Goal: Obtain resource: Download file/media

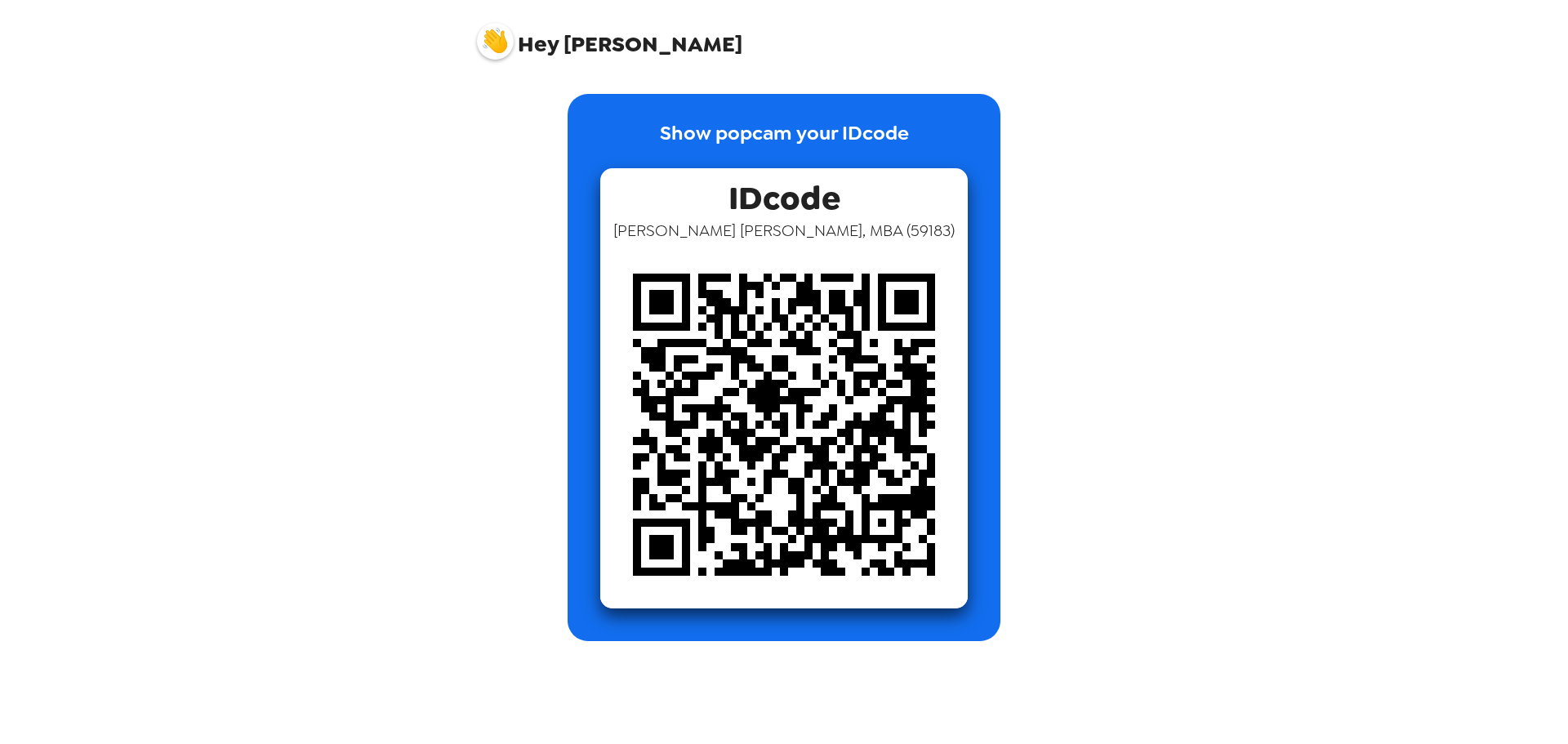
click at [507, 53] on img at bounding box center [496, 42] width 37 height 37
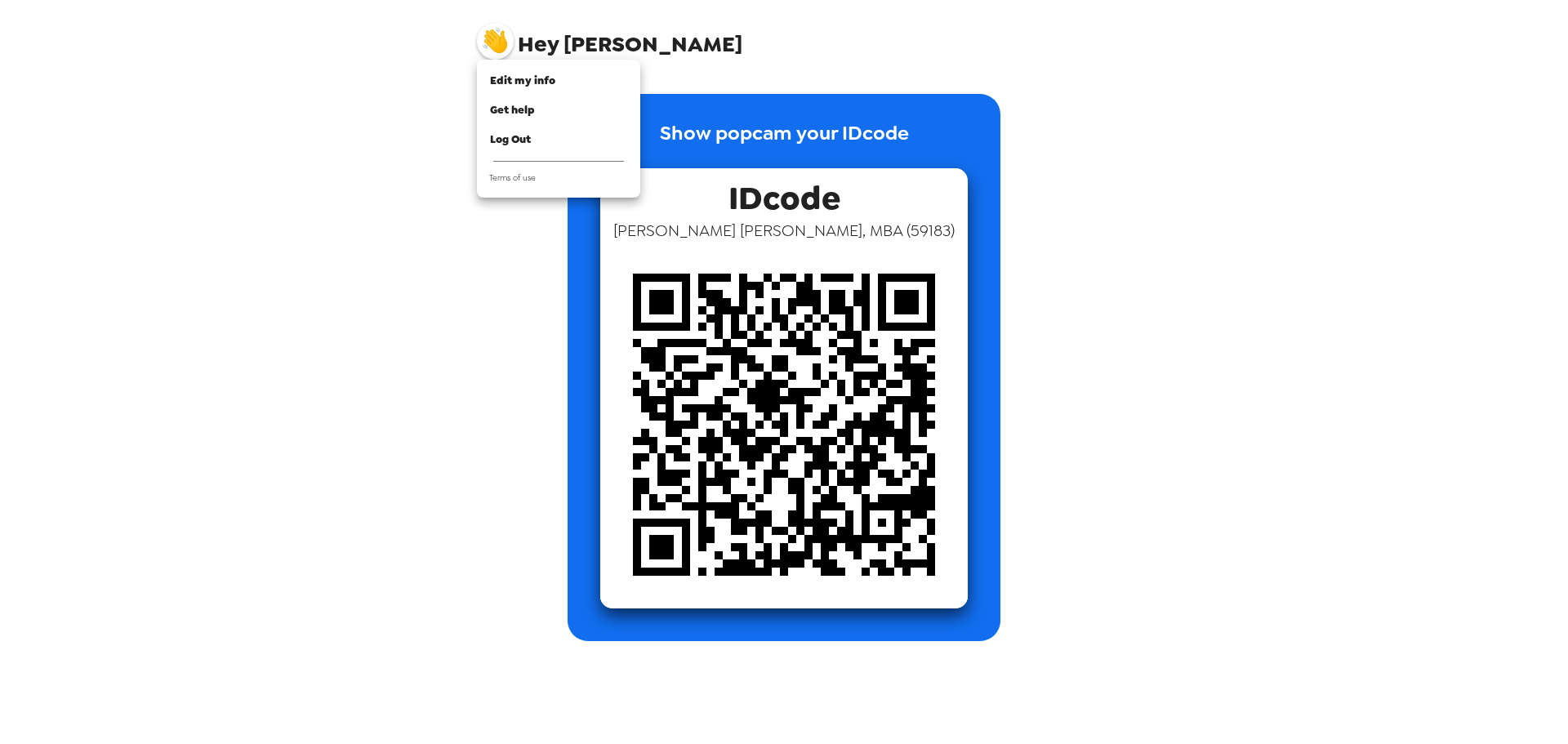
click at [600, 45] on div at bounding box center [784, 372] width 1568 height 744
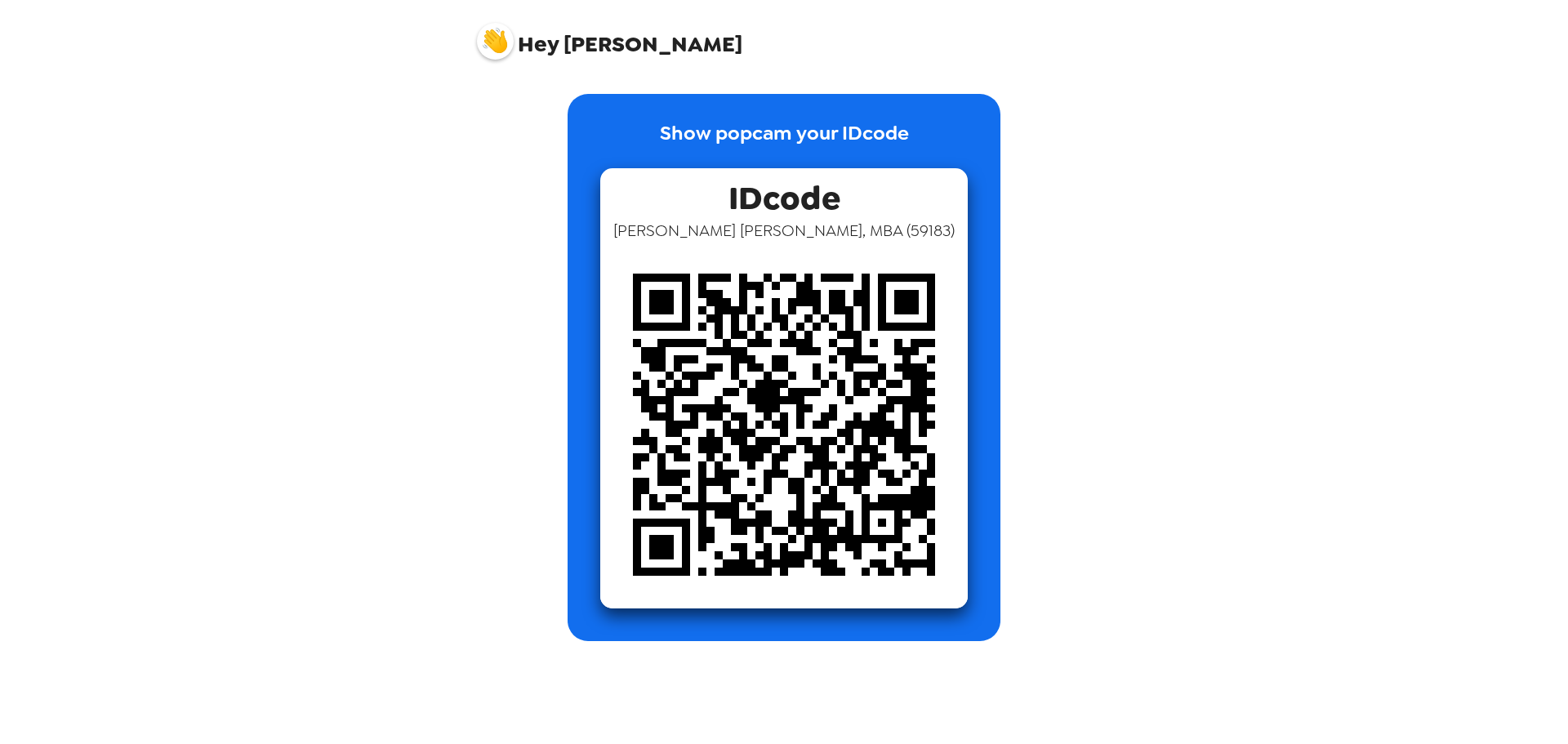
click at [566, 51] on span "Hey Christopher" at bounding box center [610, 35] width 265 height 41
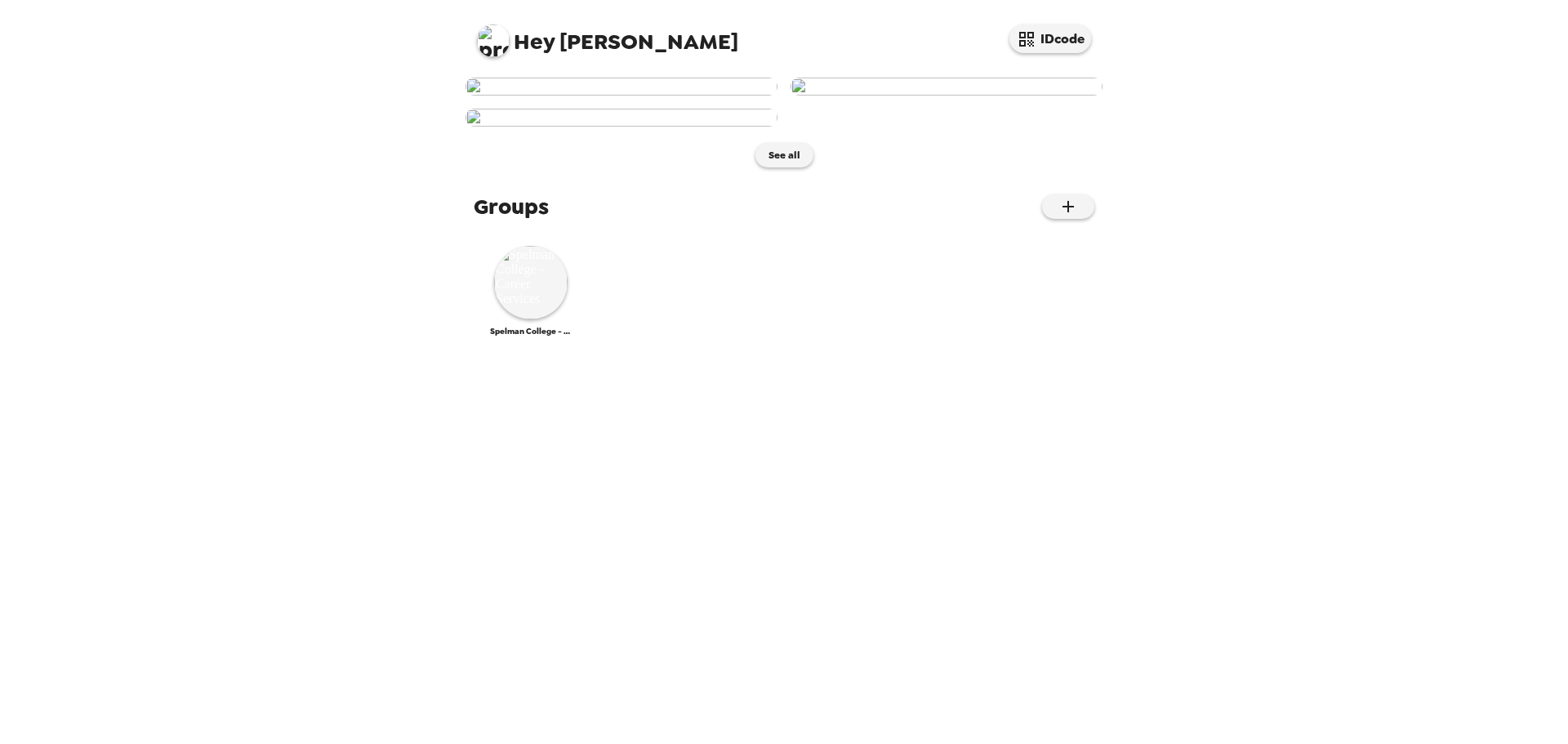
scroll to position [429, 0]
drag, startPoint x: 537, startPoint y: 659, endPoint x: 535, endPoint y: 669, distance: 10.2
click at [535, 319] on img at bounding box center [530, 282] width 73 height 73
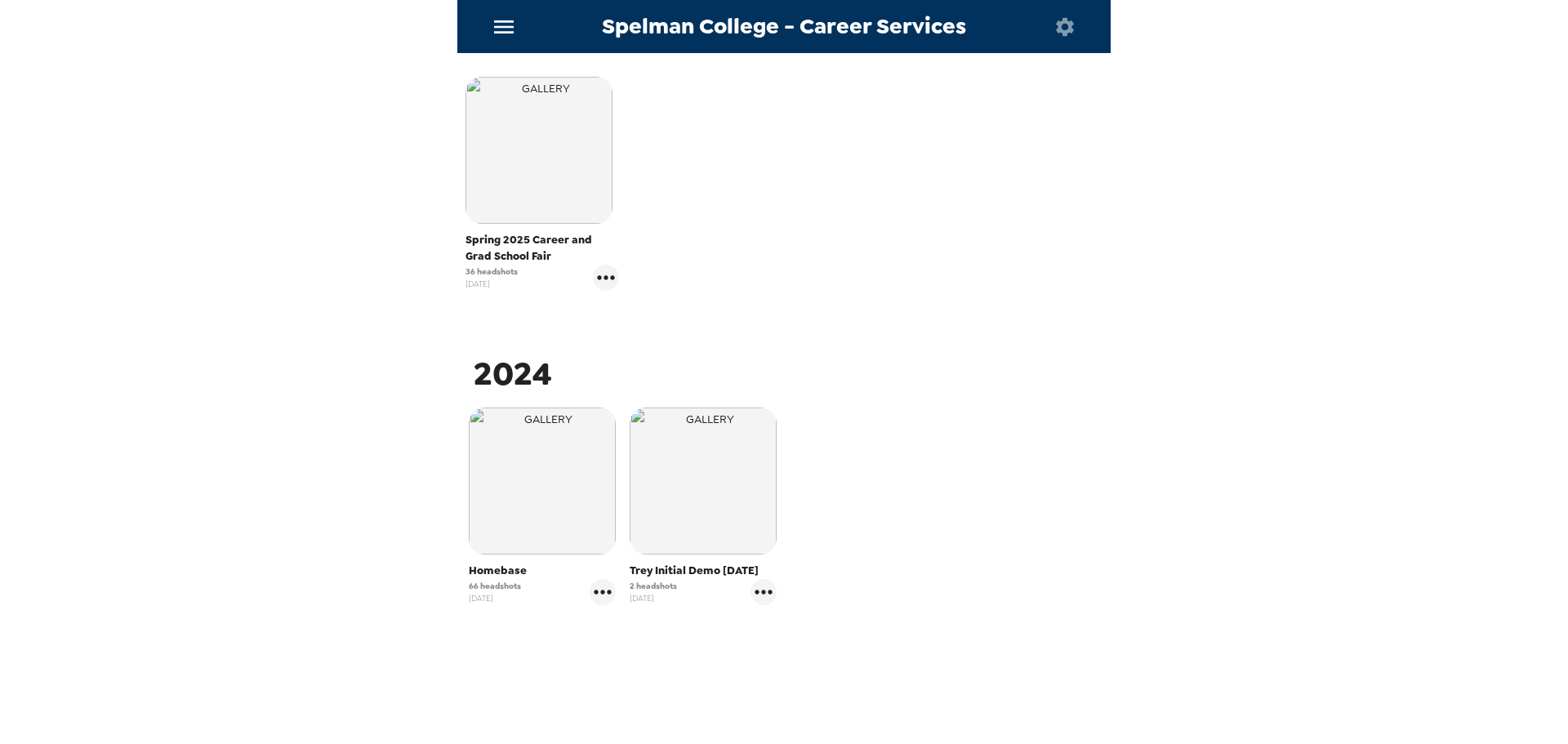
scroll to position [777, 0]
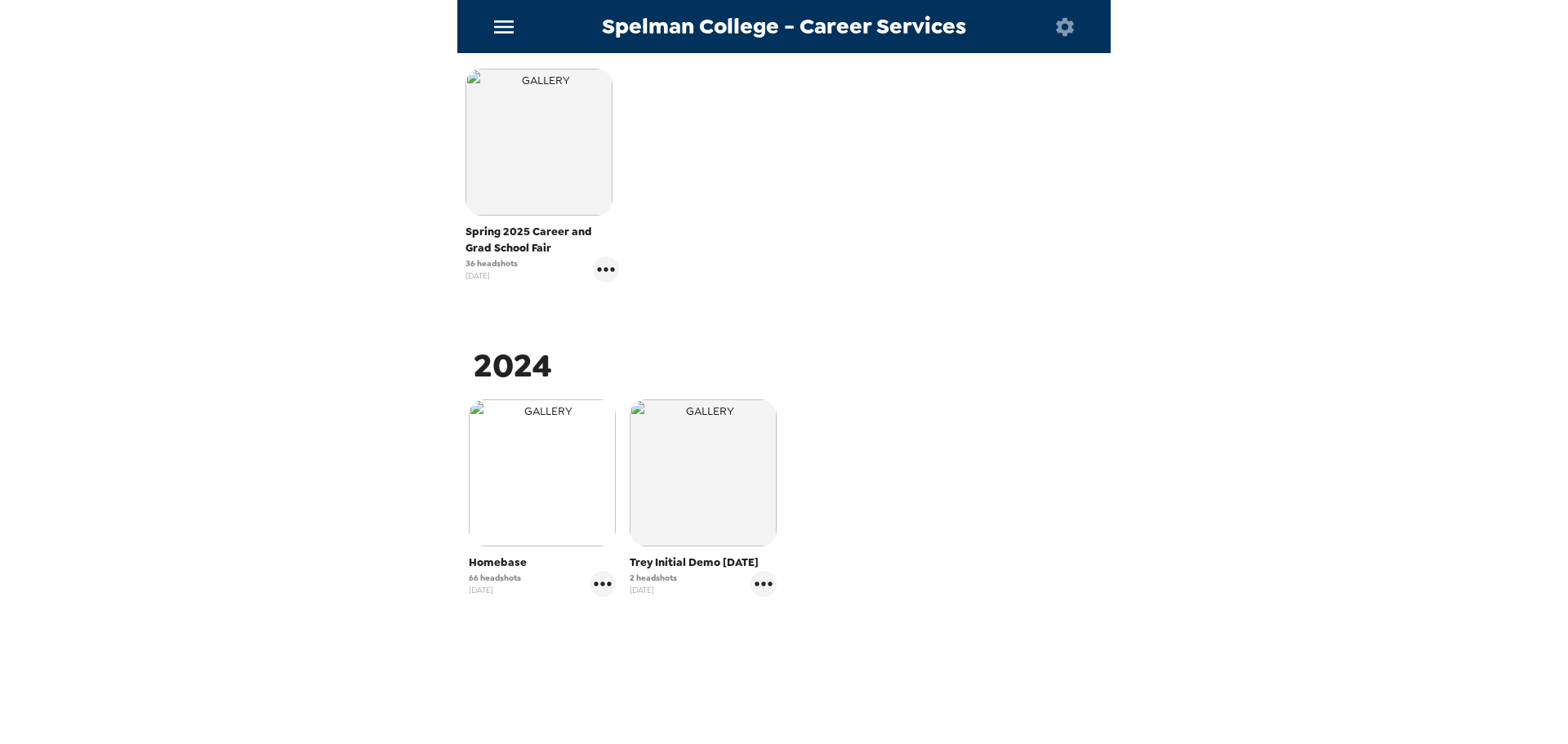
click at [544, 488] on img "button" at bounding box center [542, 473] width 147 height 147
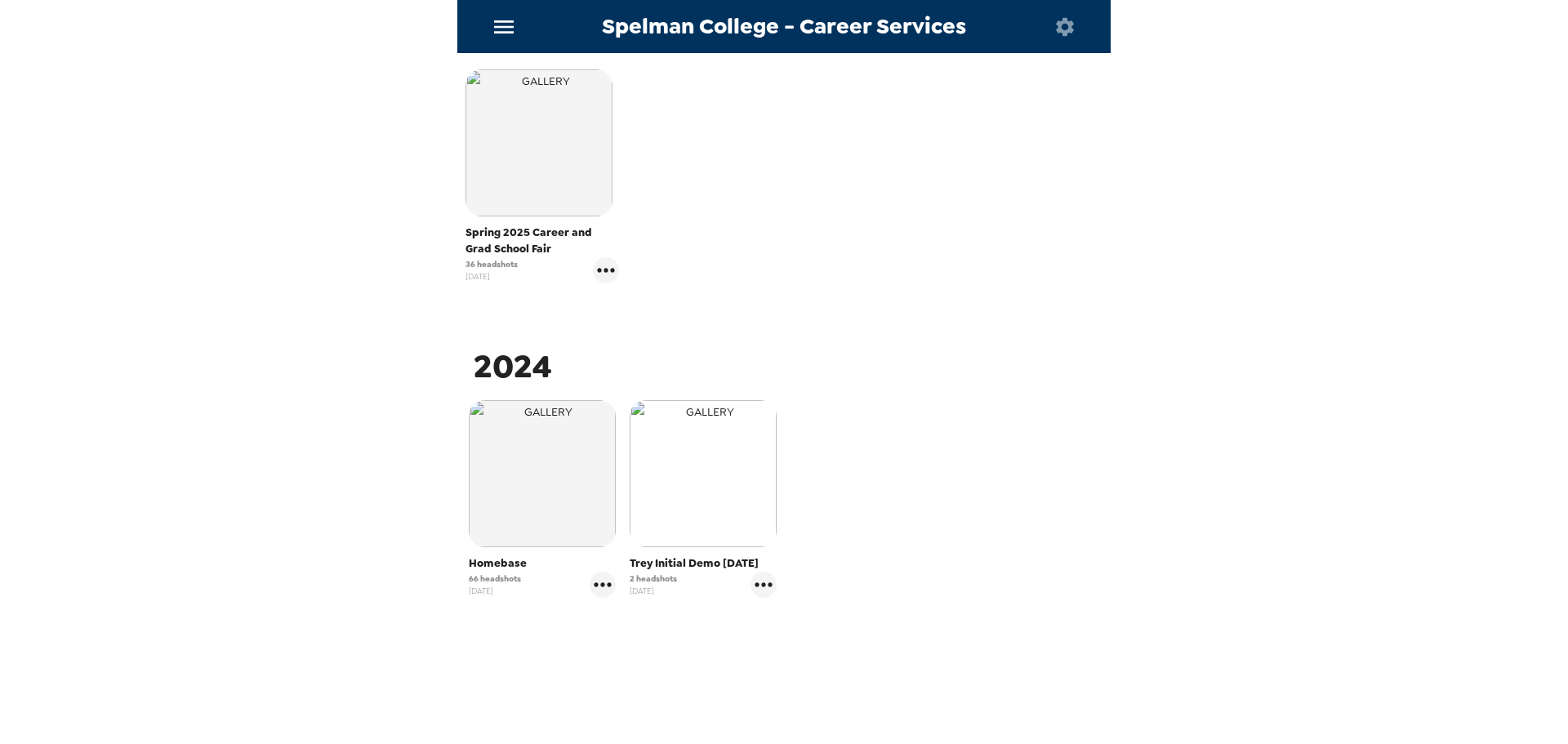
scroll to position [777, 0]
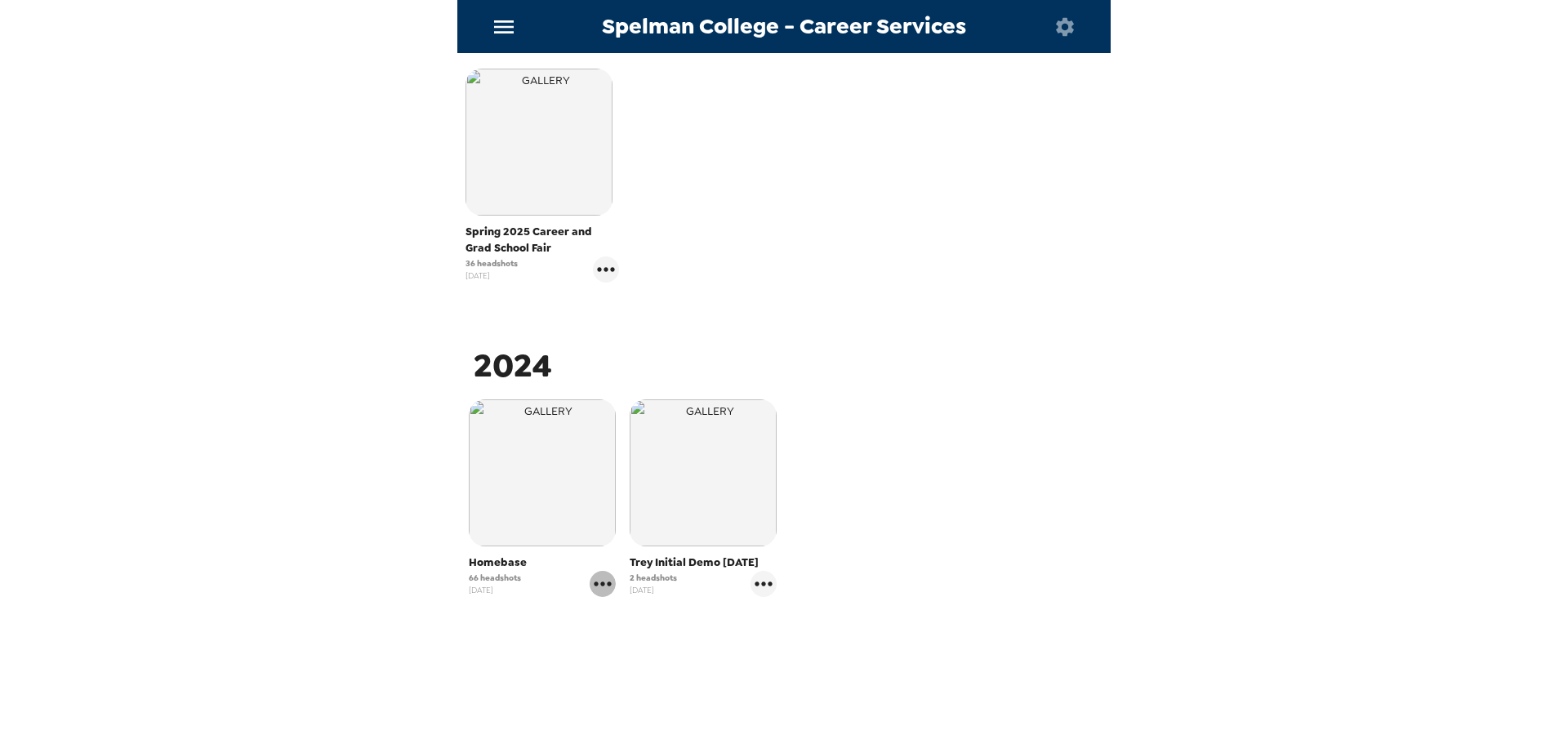
click at [606, 584] on icon "gallery menu" at bounding box center [602, 584] width 18 height 4
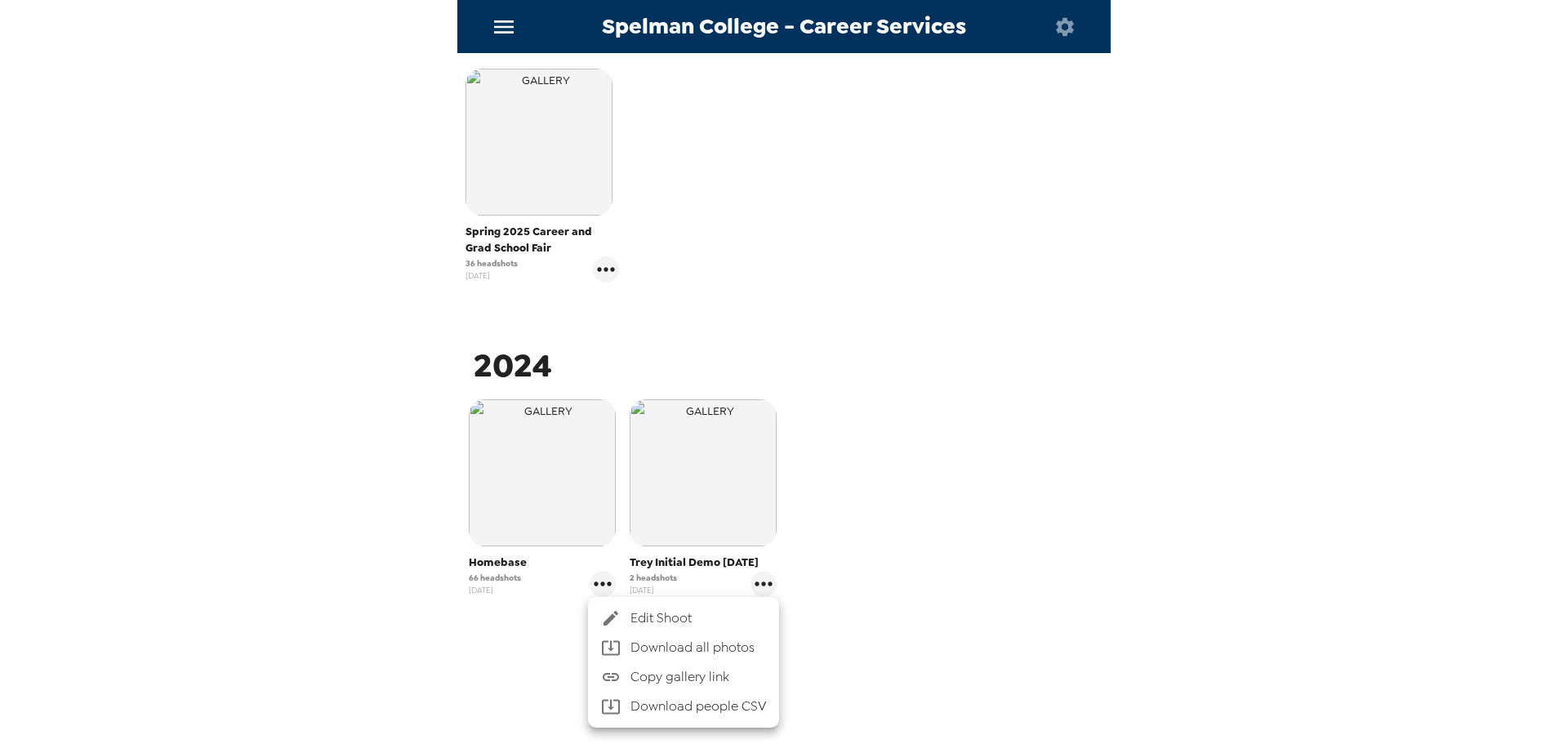
click at [676, 707] on li "Download people CSV" at bounding box center [684, 707] width 191 height 30
click at [503, 457] on div at bounding box center [784, 372] width 1568 height 744
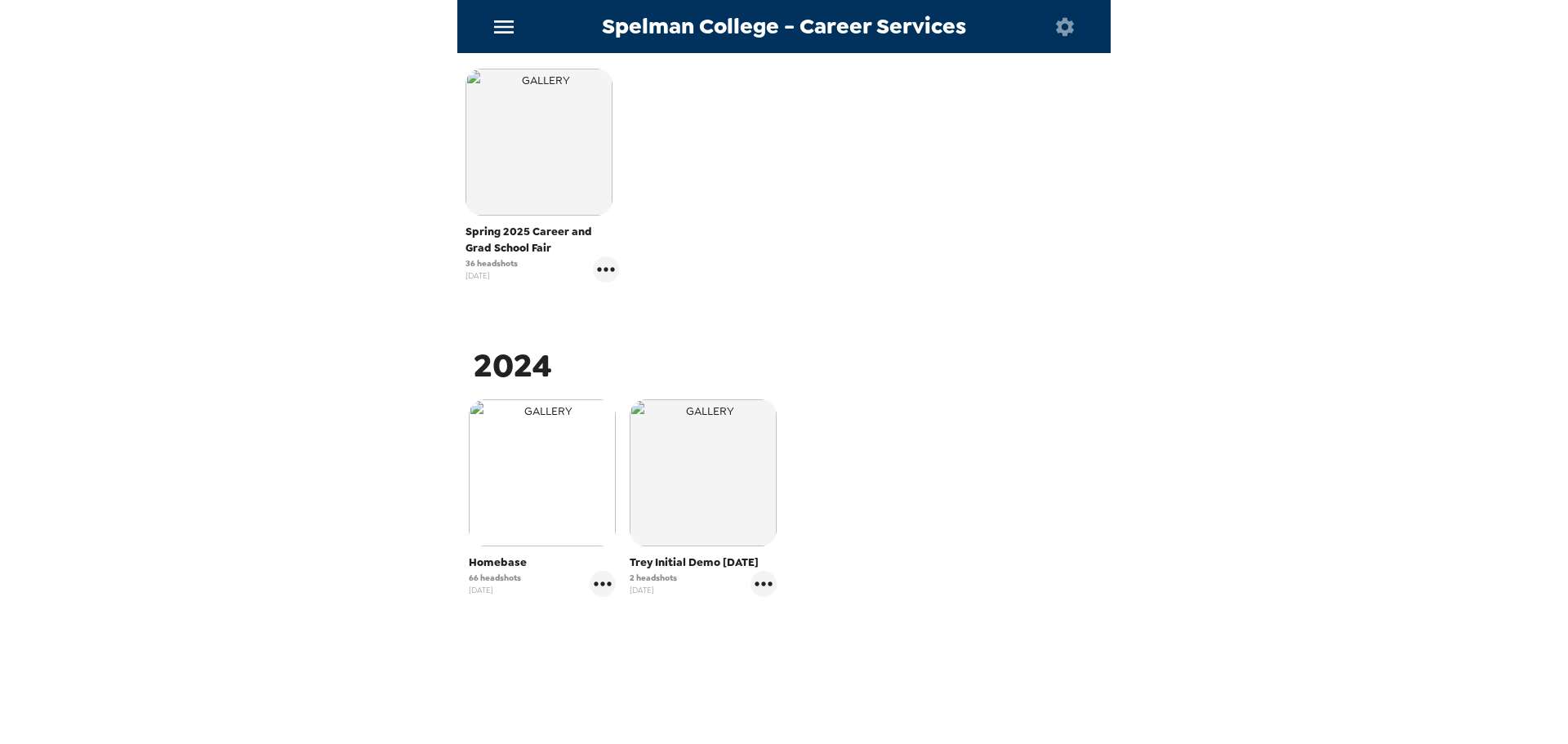
click at [562, 417] on img "button" at bounding box center [542, 473] width 147 height 147
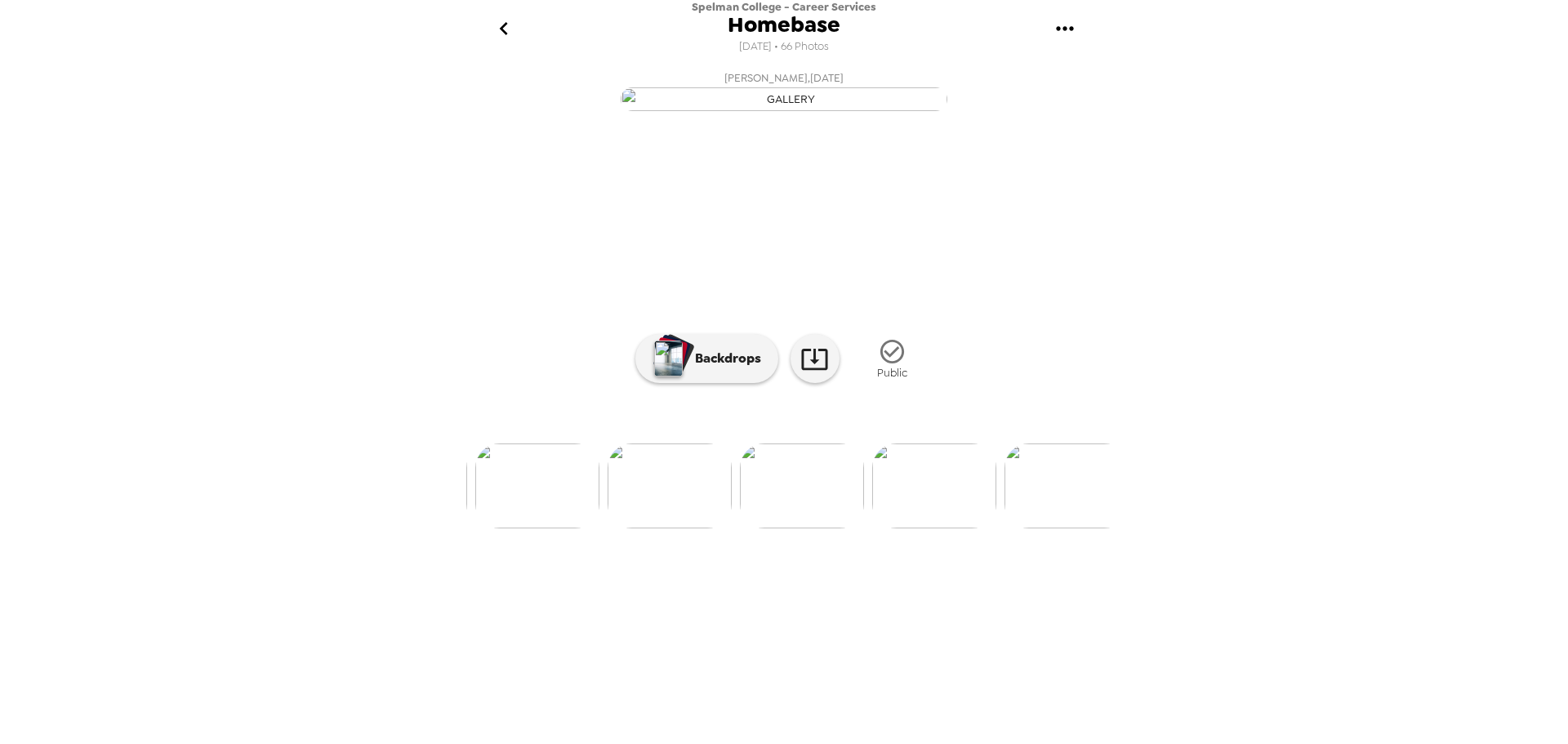
scroll to position [0, 8600]
click at [656, 528] on img at bounding box center [651, 486] width 124 height 85
click at [550, 528] on img at bounding box center [526, 486] width 124 height 85
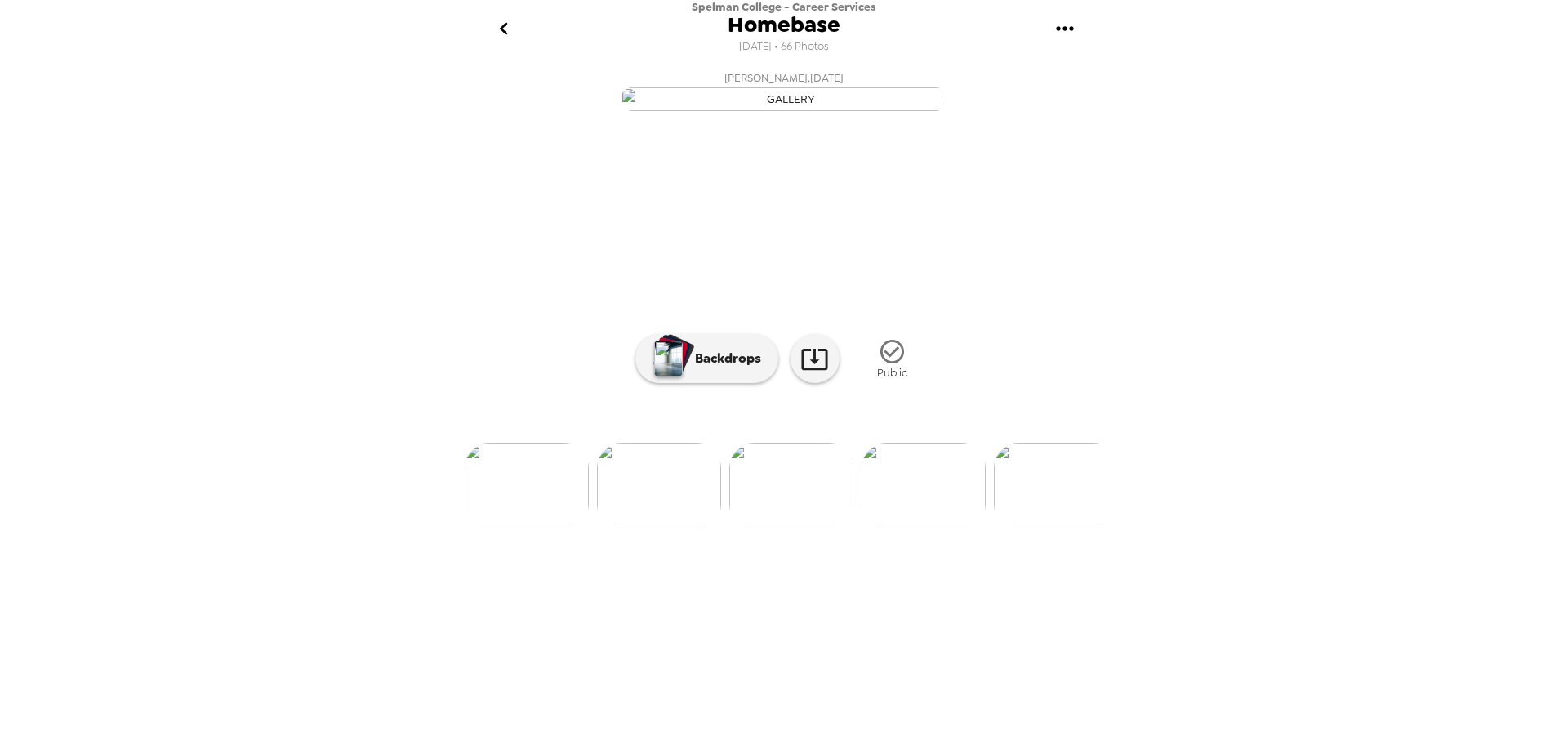
click at [648, 528] on img at bounding box center [659, 486] width 124 height 85
click at [1056, 528] on img at bounding box center [1080, 486] width 124 height 85
click at [499, 528] on img at bounding box center [492, 486] width 124 height 85
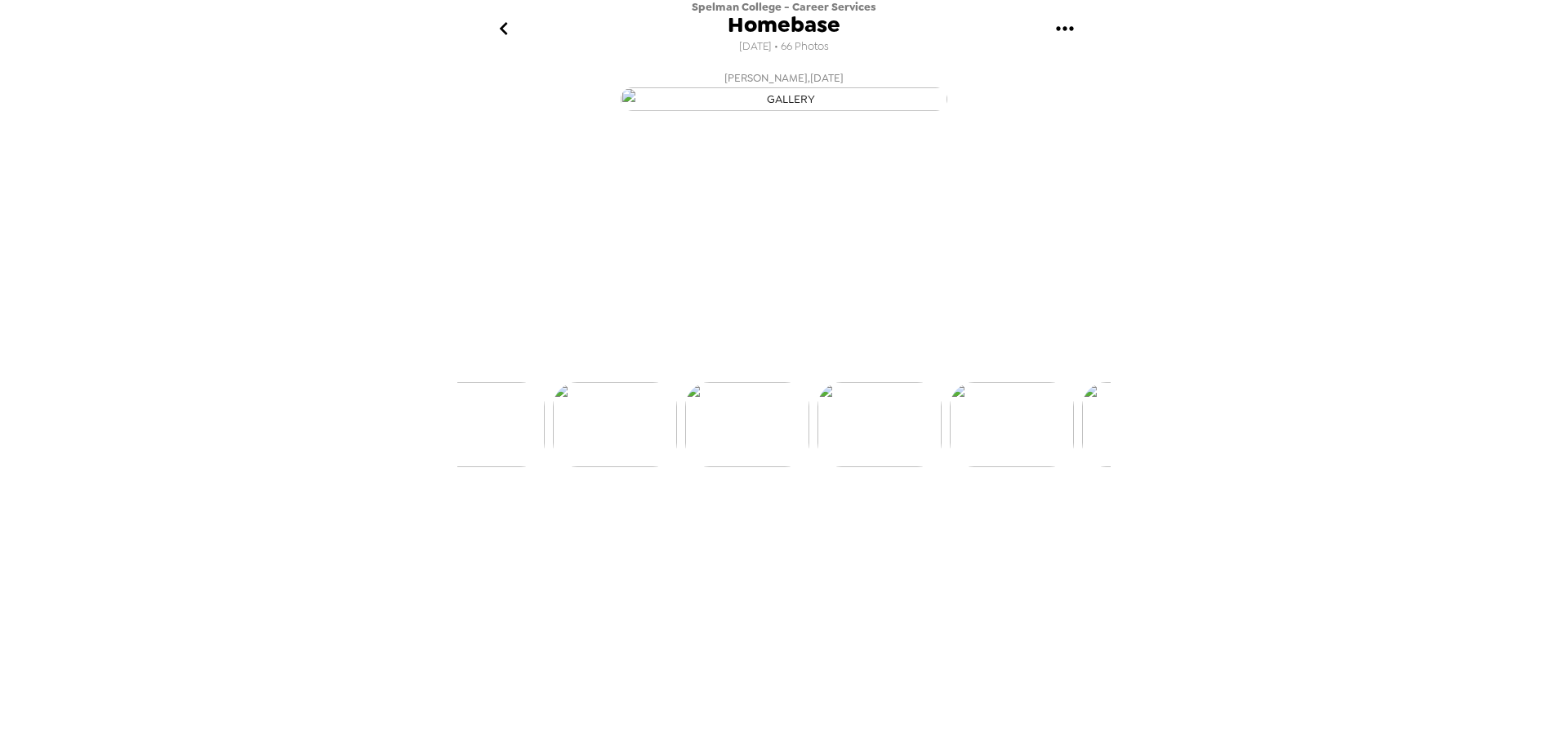
scroll to position [0, 8064]
click at [673, 528] on img at bounding box center [659, 486] width 124 height 85
click at [657, 528] on img at bounding box center [659, 486] width 124 height 85
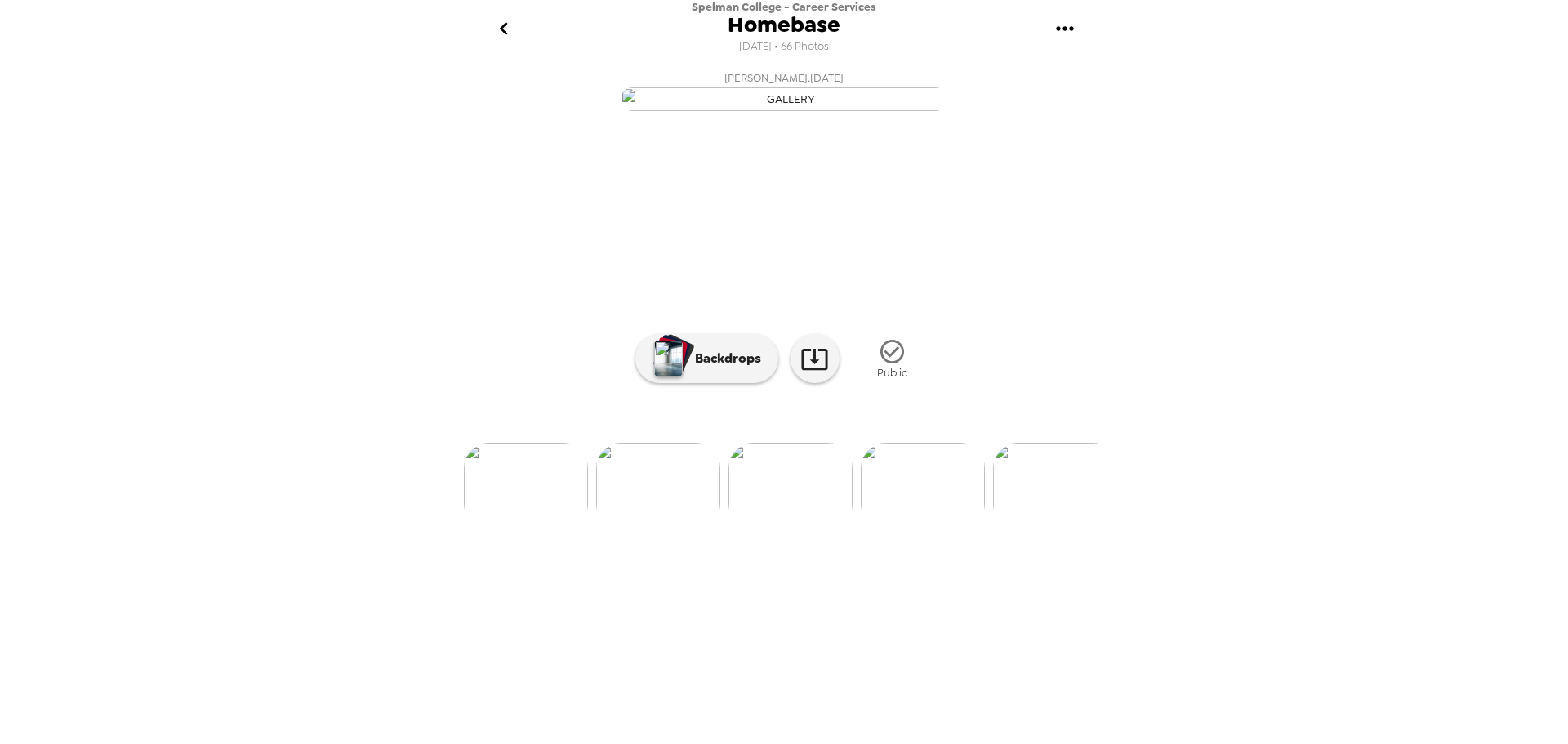
click at [634, 528] on img at bounding box center [659, 486] width 124 height 85
click at [605, 528] on img at bounding box center [659, 486] width 124 height 85
click at [555, 528] on img at bounding box center [525, 486] width 124 height 85
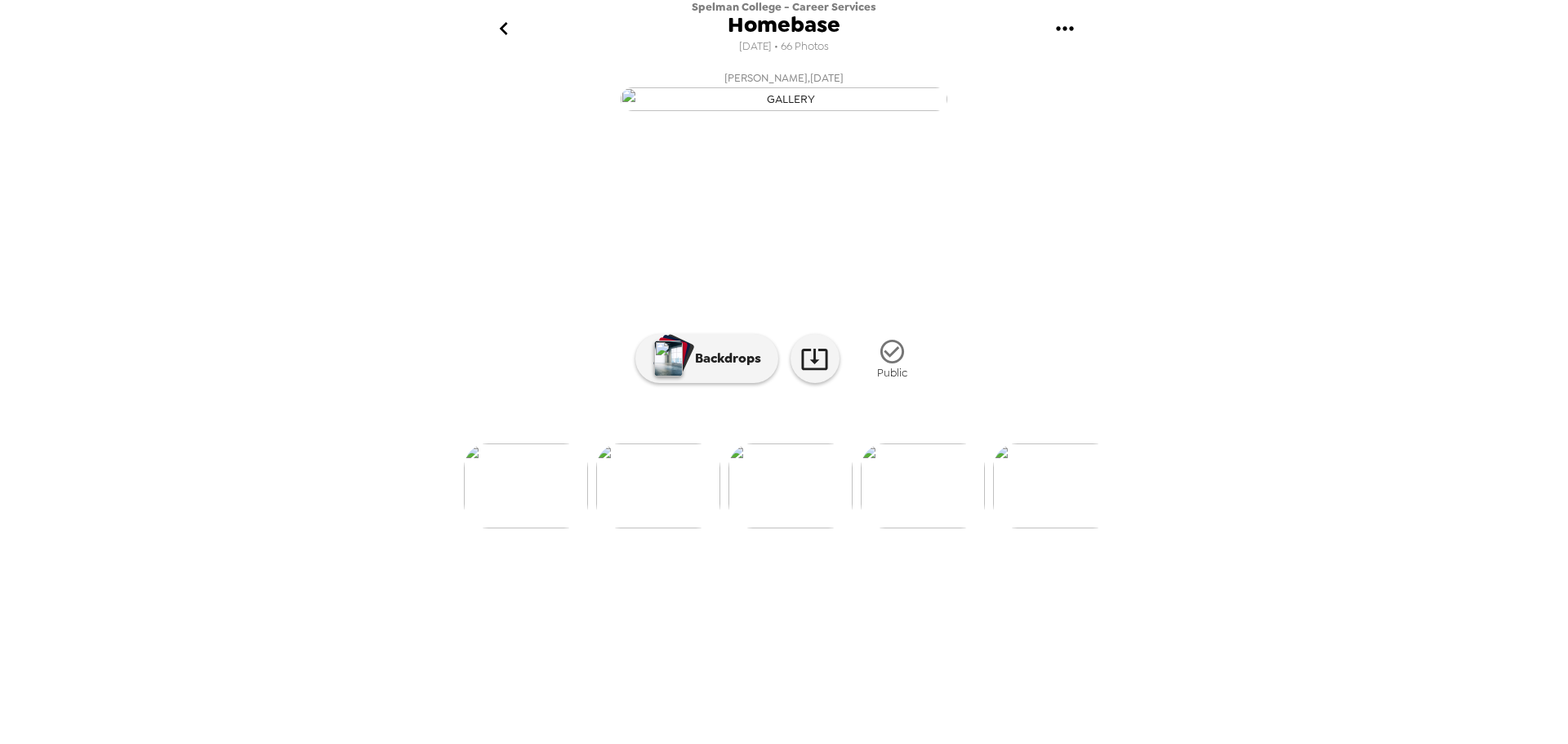
click at [568, 528] on img at bounding box center [525, 486] width 124 height 85
click at [498, 528] on img at bounding box center [525, 486] width 124 height 85
click at [562, 528] on img at bounding box center [565, 486] width 124 height 85
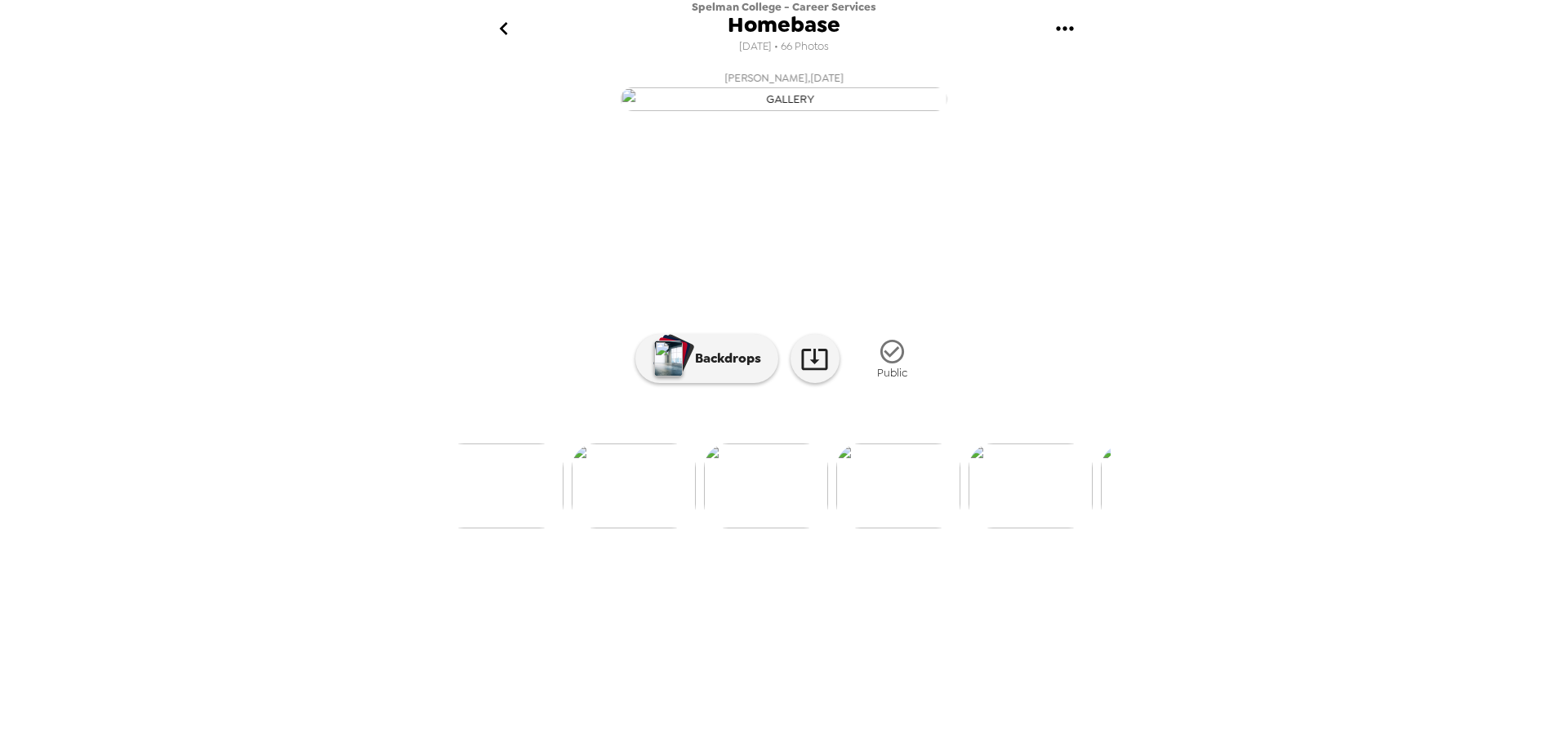
scroll to position [0, 747]
click at [495, 30] on icon "go back" at bounding box center [504, 29] width 26 height 26
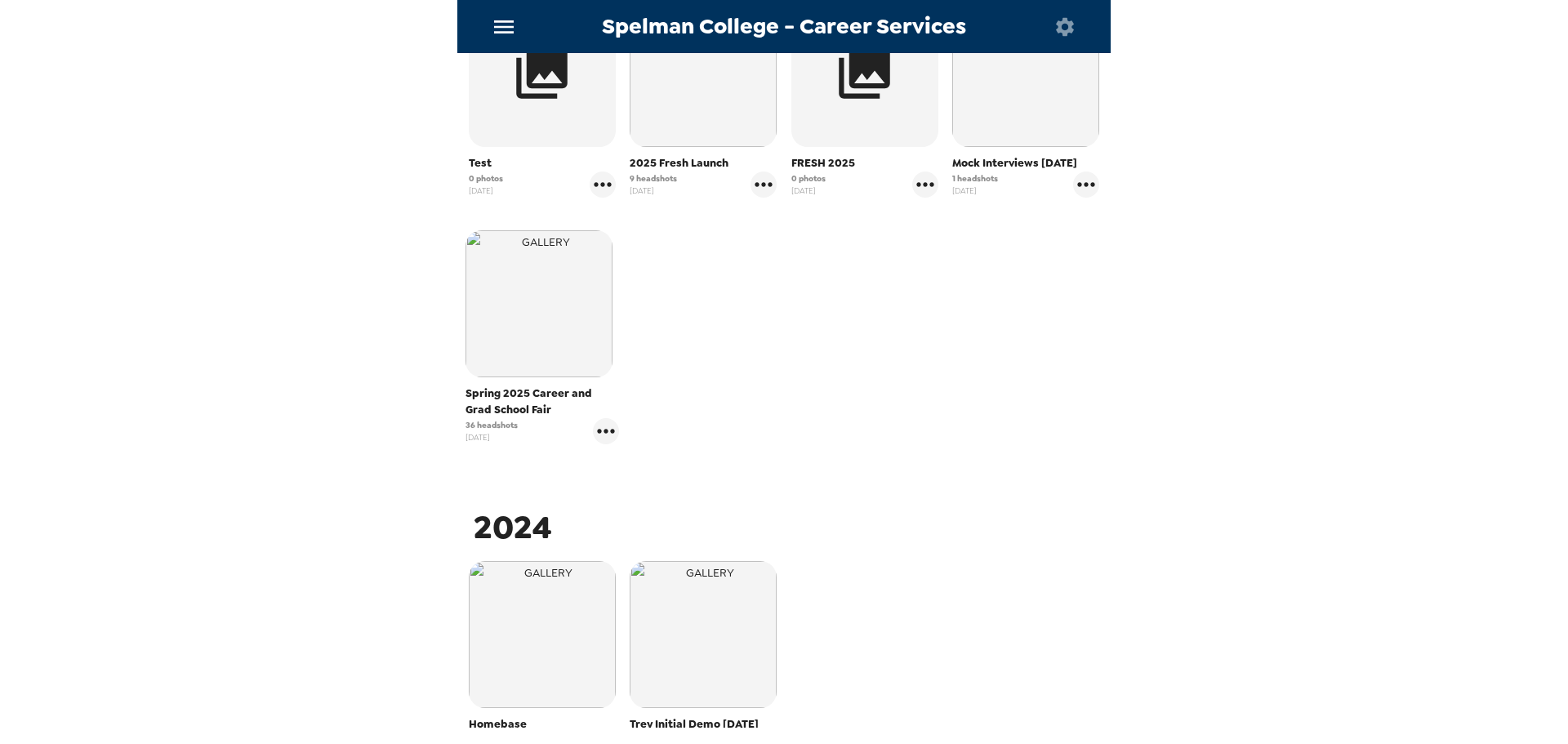
scroll to position [614, 0]
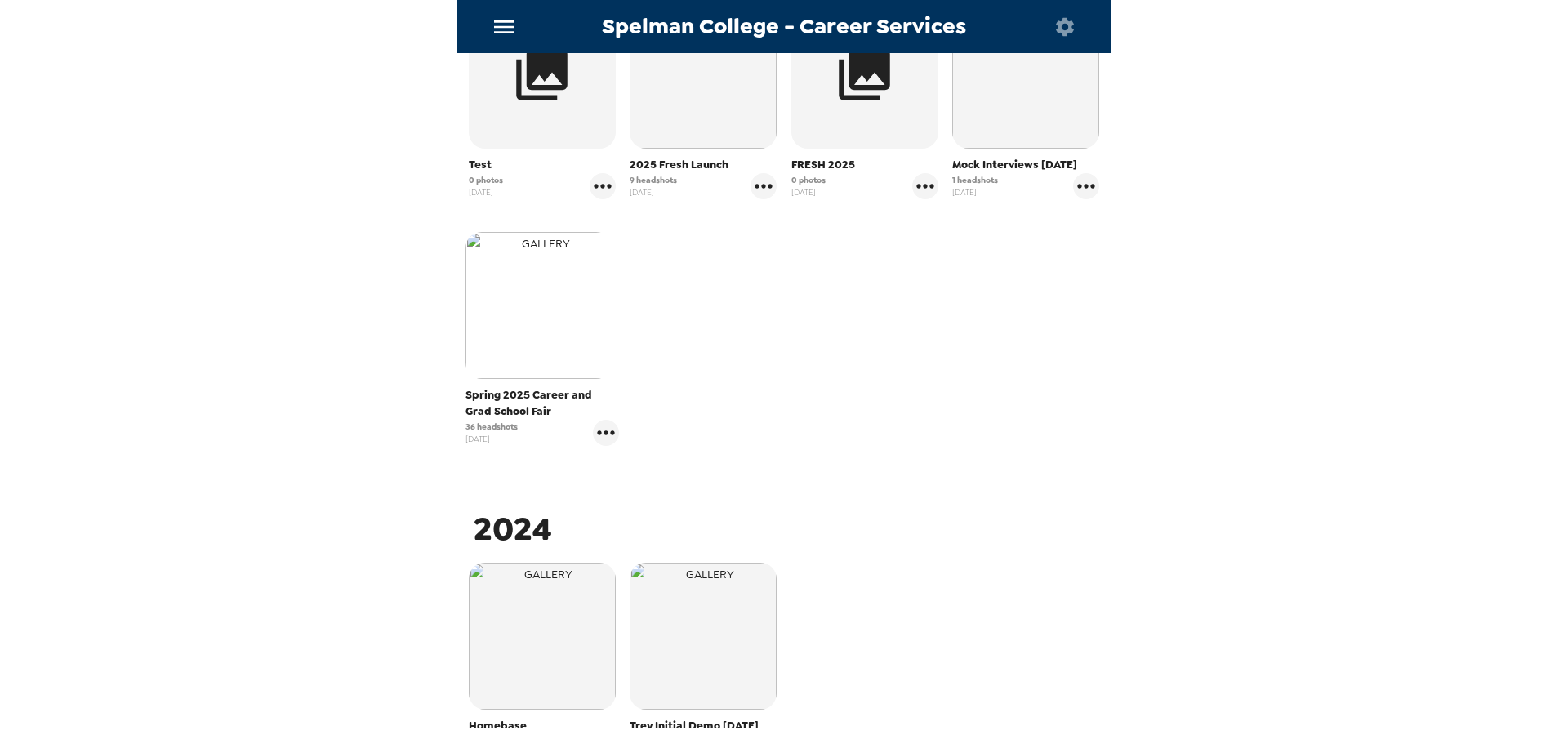
click at [550, 357] on img "button" at bounding box center [538, 305] width 147 height 147
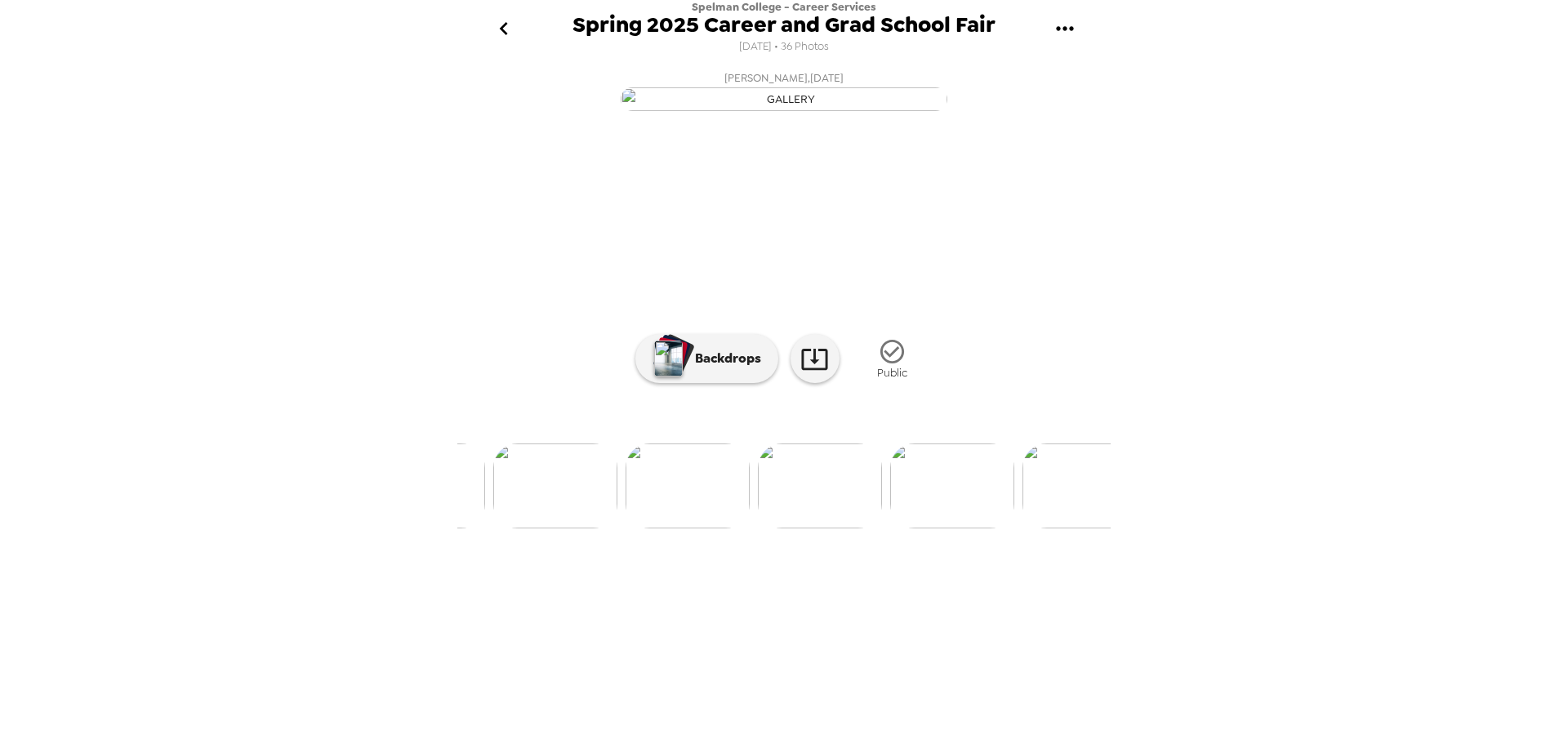
scroll to position [0, 1977]
click at [1078, 14] on button "gallery menu" at bounding box center [1064, 29] width 53 height 53
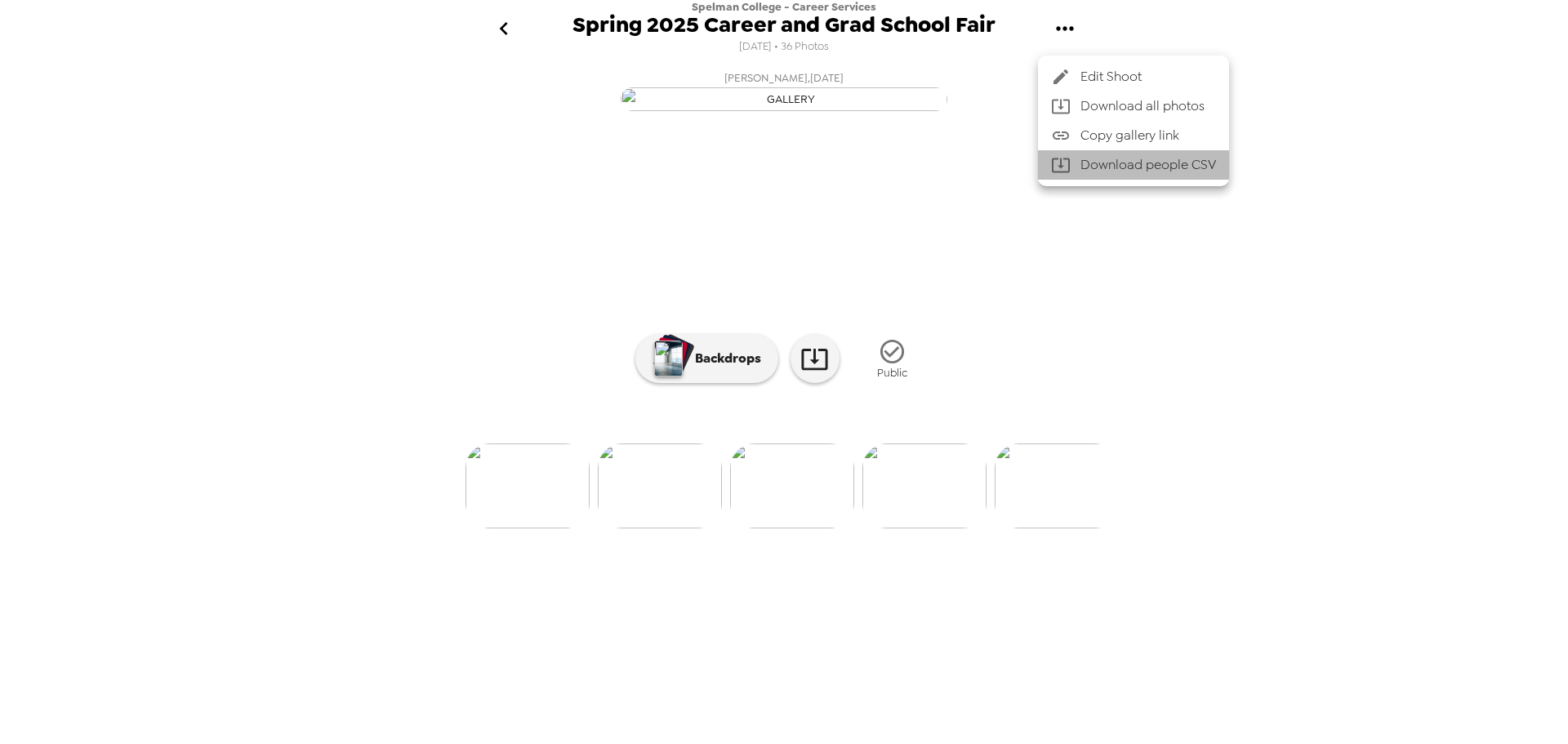
click at [1114, 164] on li "Download people CSV" at bounding box center [1133, 165] width 191 height 30
drag, startPoint x: 754, startPoint y: 708, endPoint x: 732, endPoint y: 708, distance: 22.0
click at [732, 708] on div at bounding box center [784, 372] width 1568 height 744
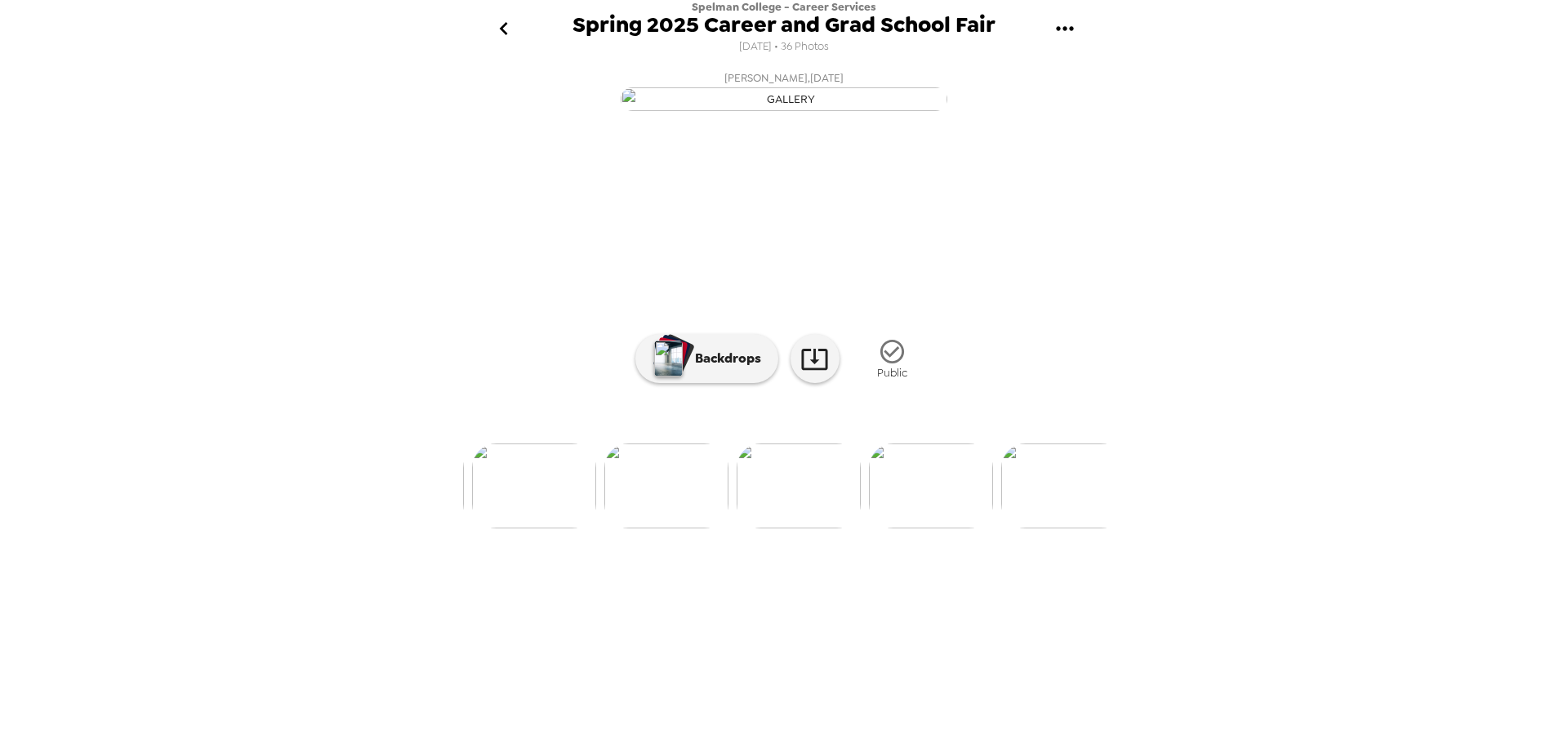
scroll to position [0, 1984]
drag, startPoint x: 724, startPoint y: 705, endPoint x: 715, endPoint y: 716, distance: 14.2
click at [715, 716] on div "[PERSON_NAME] , [DATE] [PERSON_NAME] , [DATE] [PERSON_NAME] , [DATE] [PERSON_NA…" at bounding box center [784, 401] width 653 height 675
click at [512, 25] on icon "go back" at bounding box center [504, 29] width 26 height 26
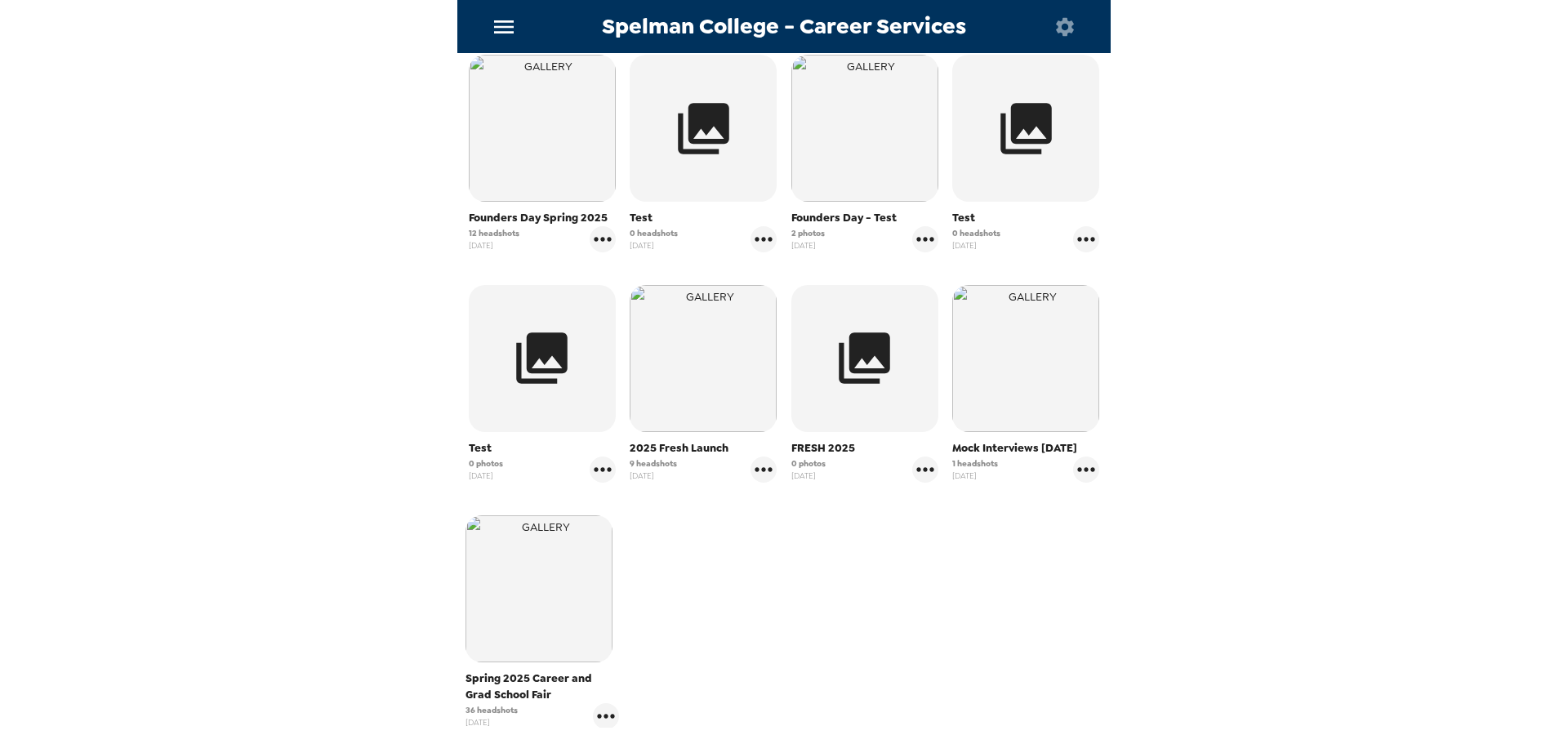
scroll to position [327, 0]
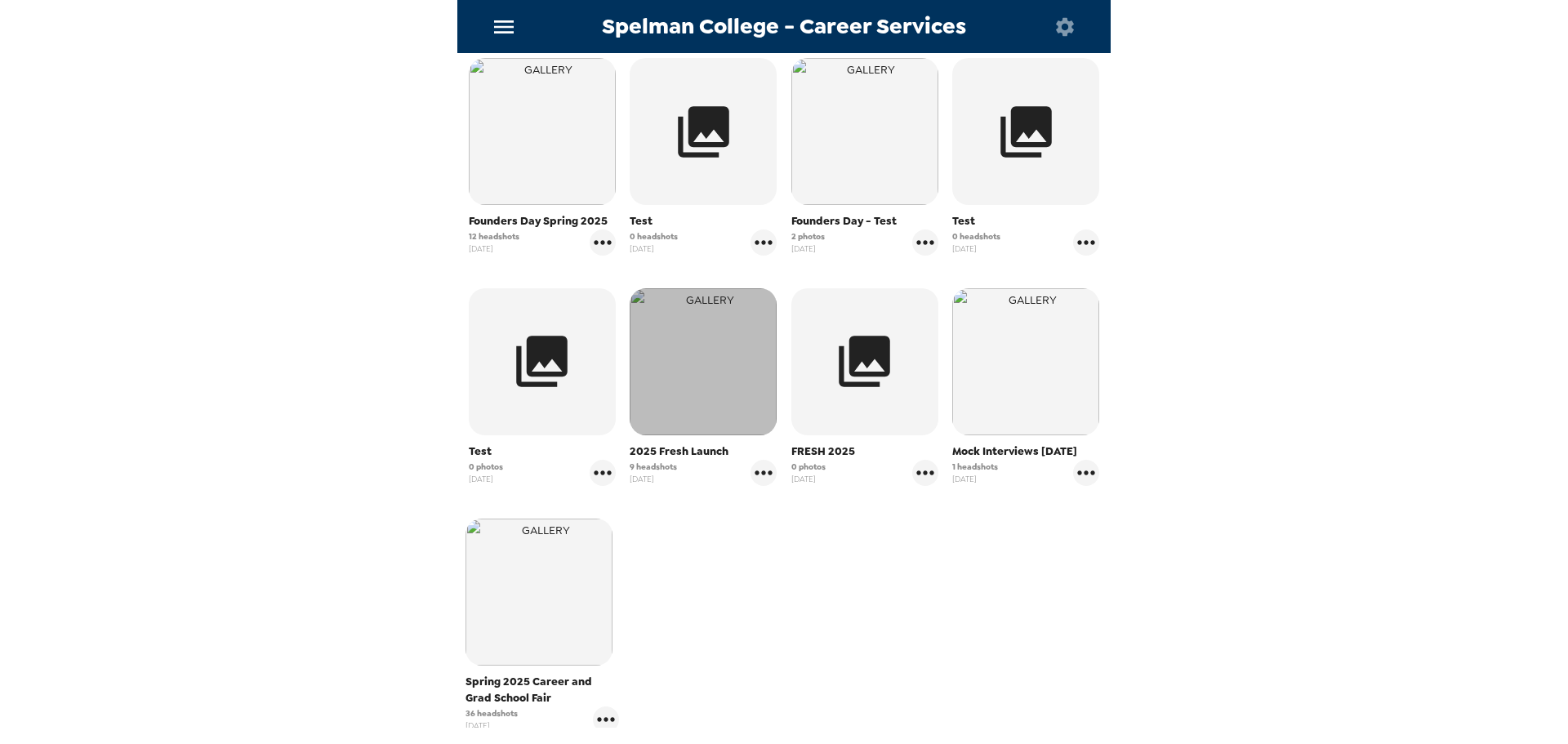
click at [733, 415] on img "button" at bounding box center [703, 362] width 147 height 147
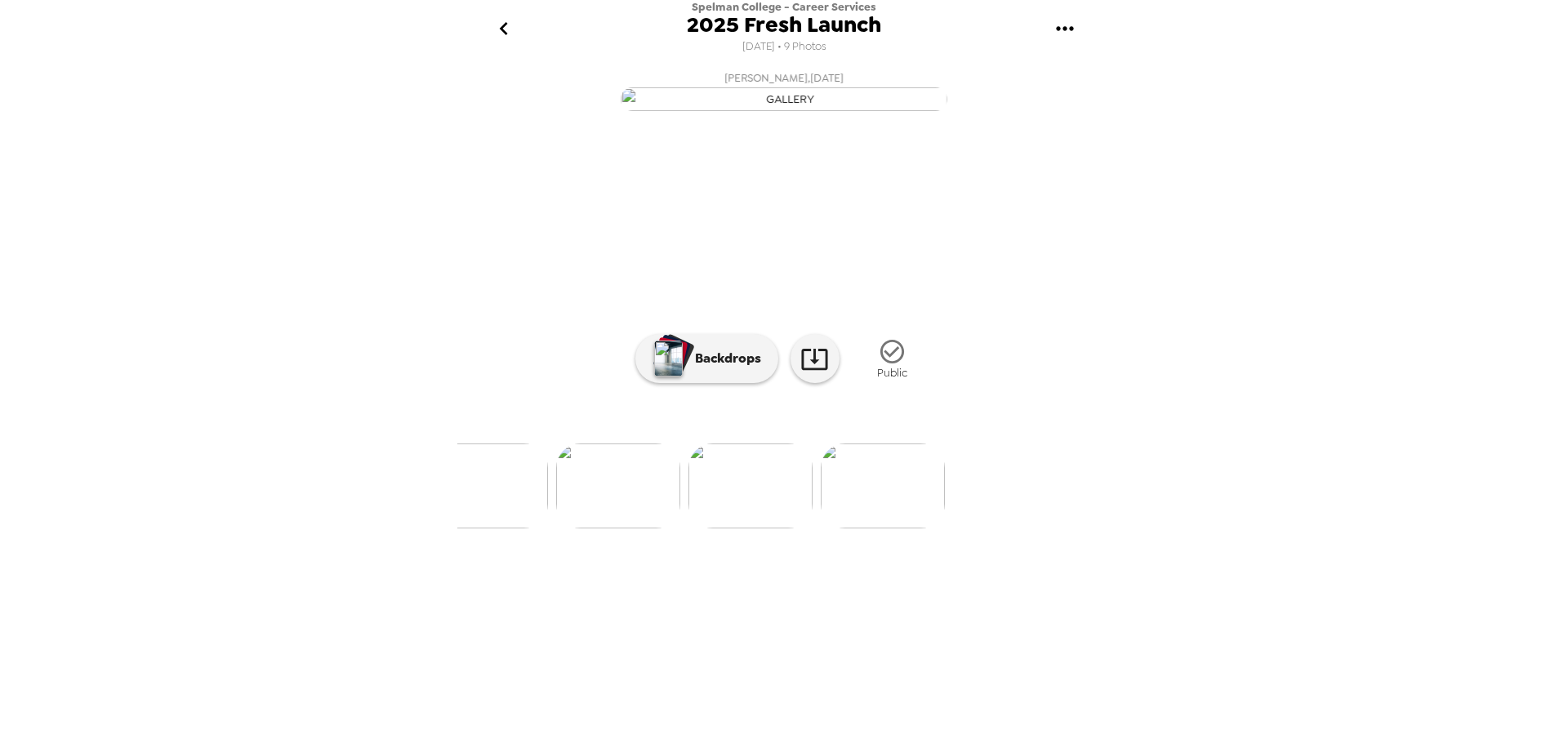
scroll to position [0, 962]
click at [1066, 18] on icon "gallery menu" at bounding box center [1065, 29] width 26 height 26
click at [1089, 167] on li "Download people CSV" at bounding box center [1133, 165] width 191 height 30
click at [509, 26] on div at bounding box center [784, 372] width 1568 height 744
click at [504, 31] on icon "go back" at bounding box center [502, 29] width 8 height 13
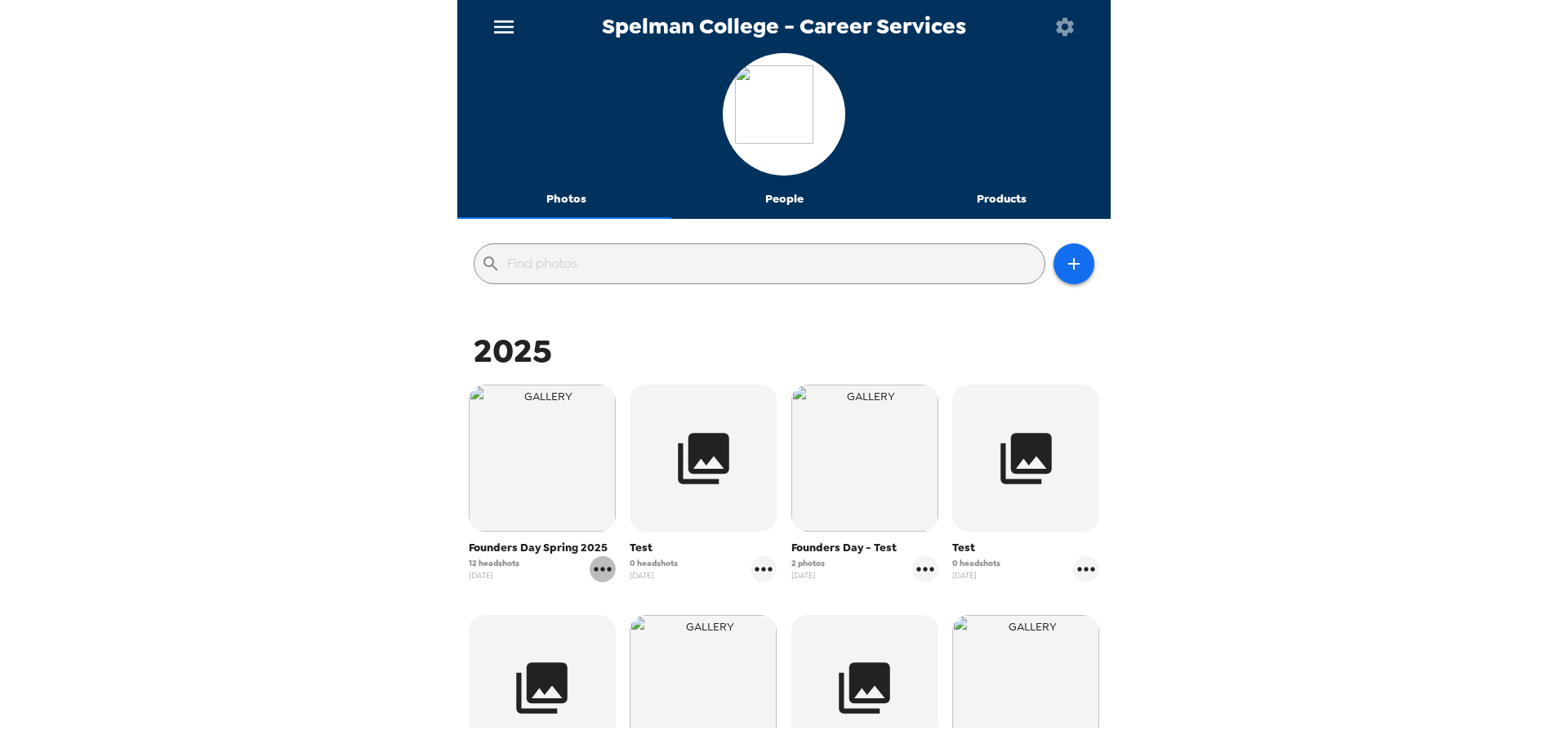
click at [602, 564] on icon "gallery menu" at bounding box center [602, 569] width 26 height 26
click at [510, 491] on div at bounding box center [784, 372] width 1568 height 744
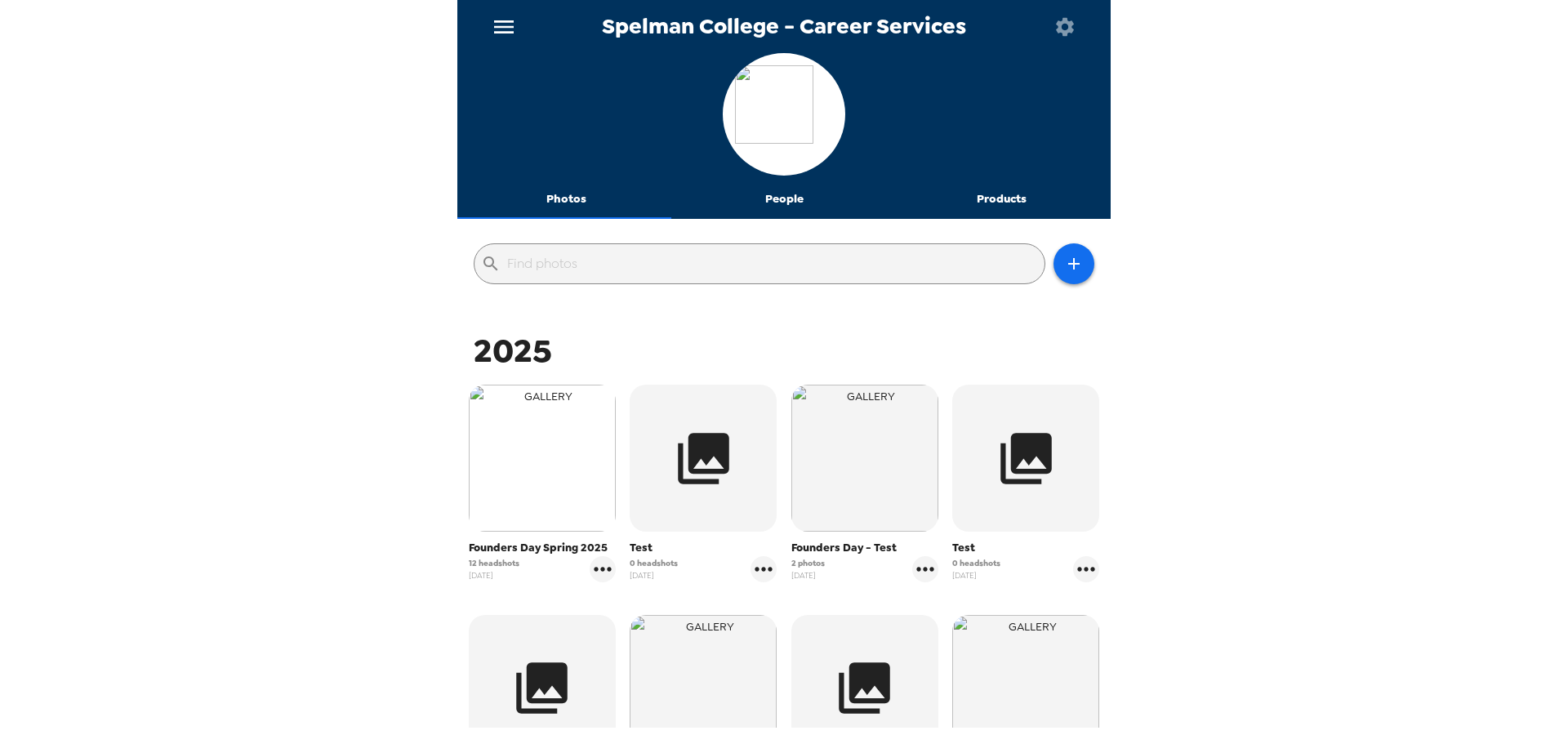
click at [549, 512] on img "button" at bounding box center [542, 458] width 147 height 147
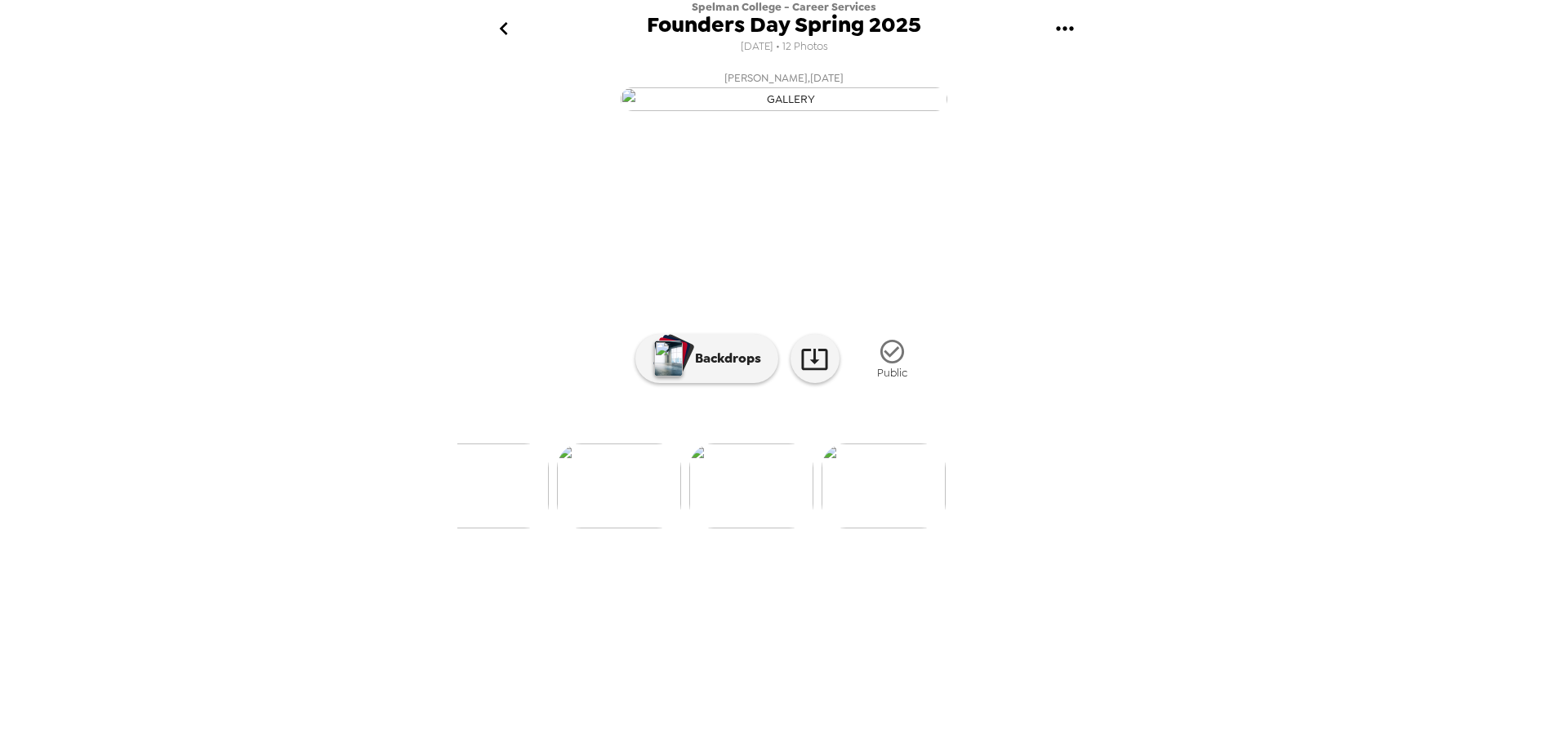
scroll to position [0, 1433]
click at [1066, 21] on icon "gallery menu" at bounding box center [1065, 29] width 26 height 26
click at [1078, 158] on div at bounding box center [1066, 165] width 30 height 19
click at [960, 710] on div at bounding box center [784, 372] width 1568 height 744
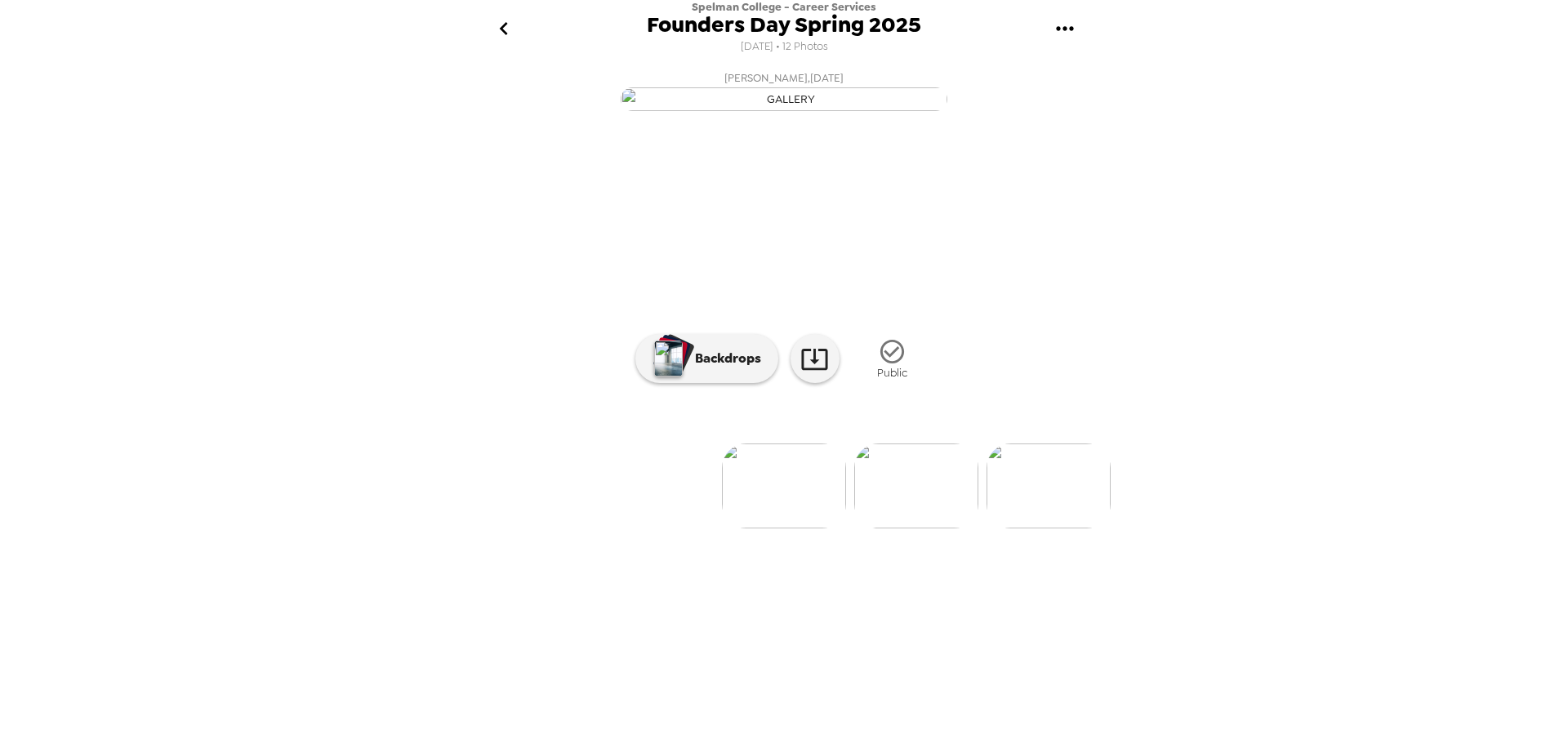
click at [496, 14] on button "go back" at bounding box center [503, 29] width 53 height 53
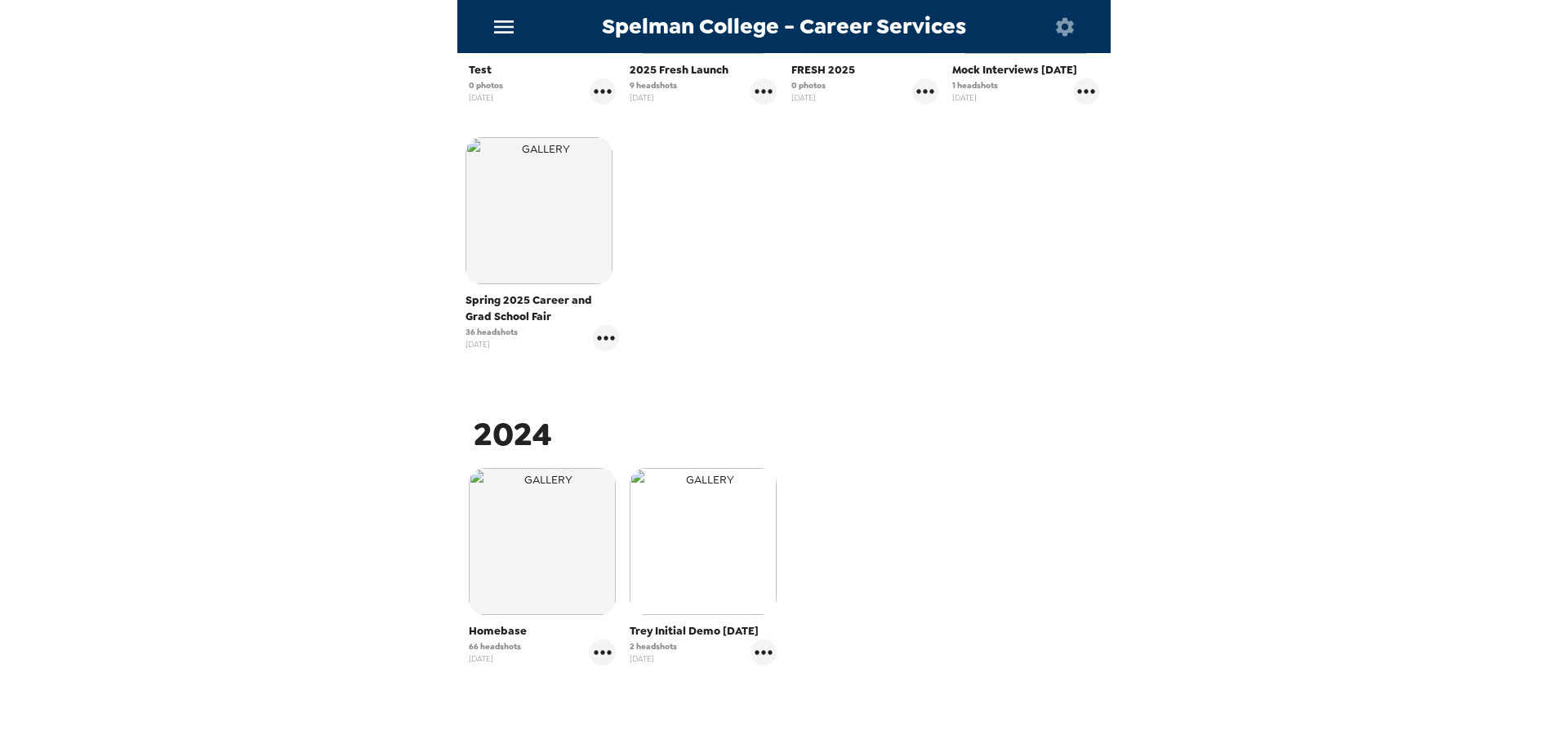
scroll to position [736, 0]
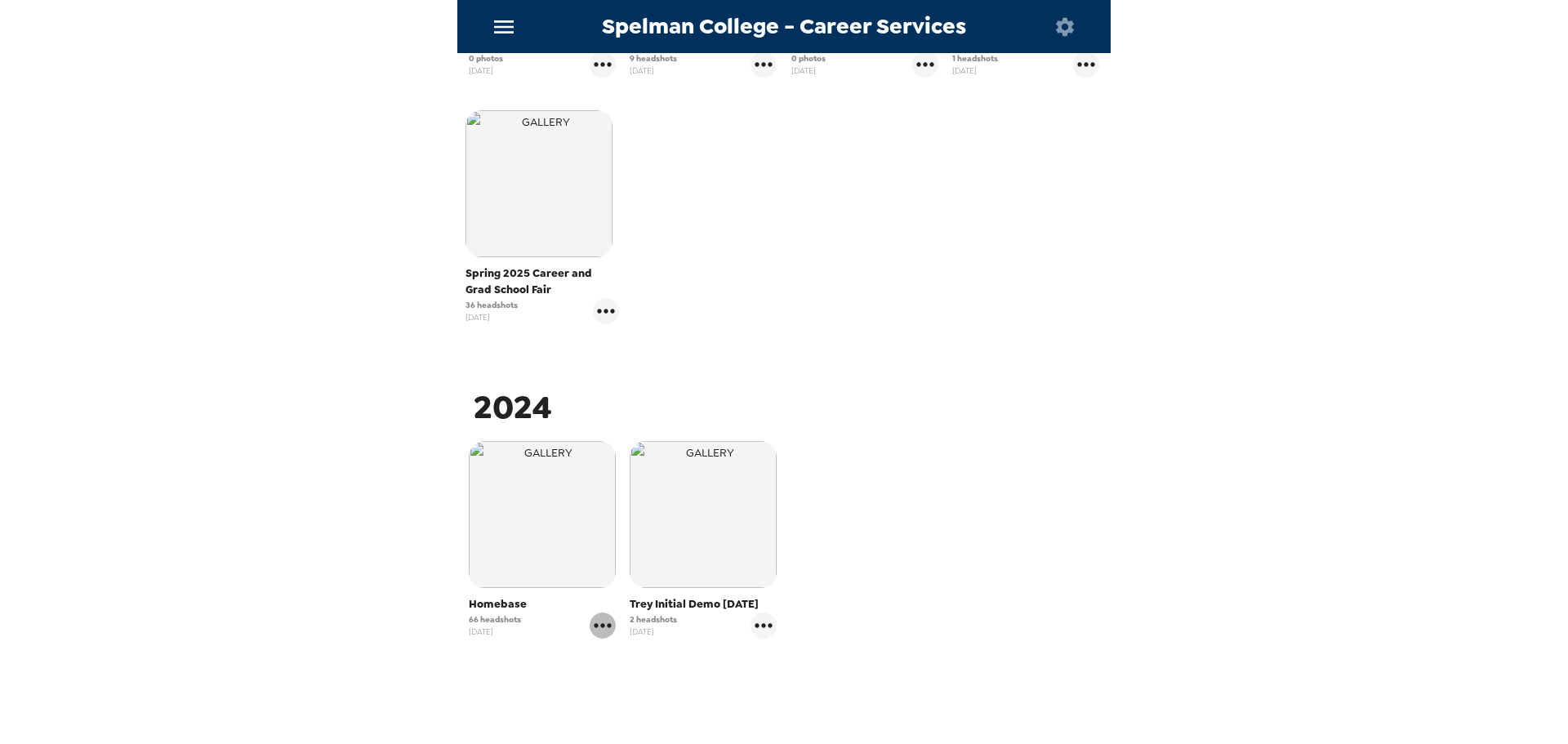
click at [599, 614] on icon "gallery menu" at bounding box center [602, 626] width 26 height 26
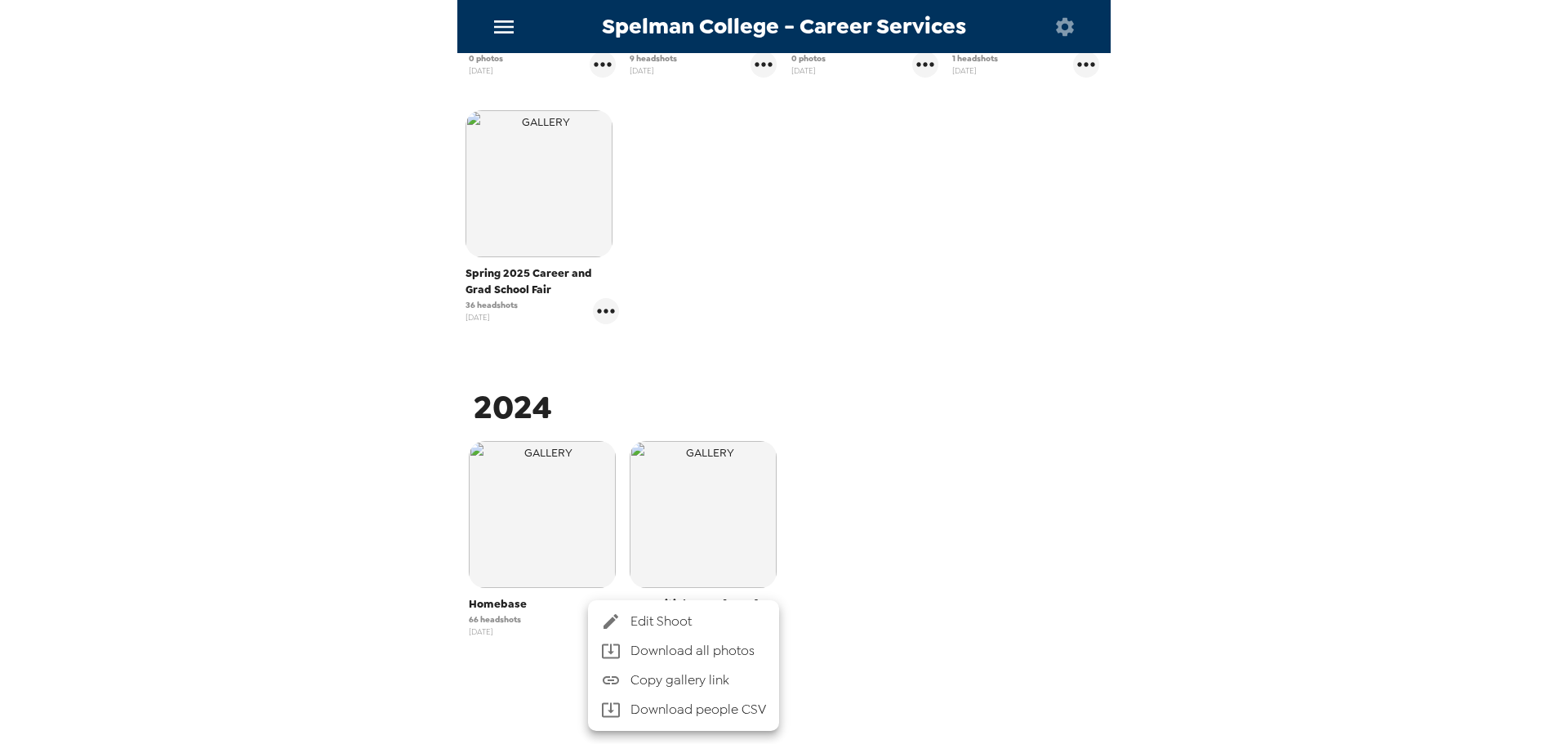
click at [727, 368] on div at bounding box center [784, 372] width 1568 height 744
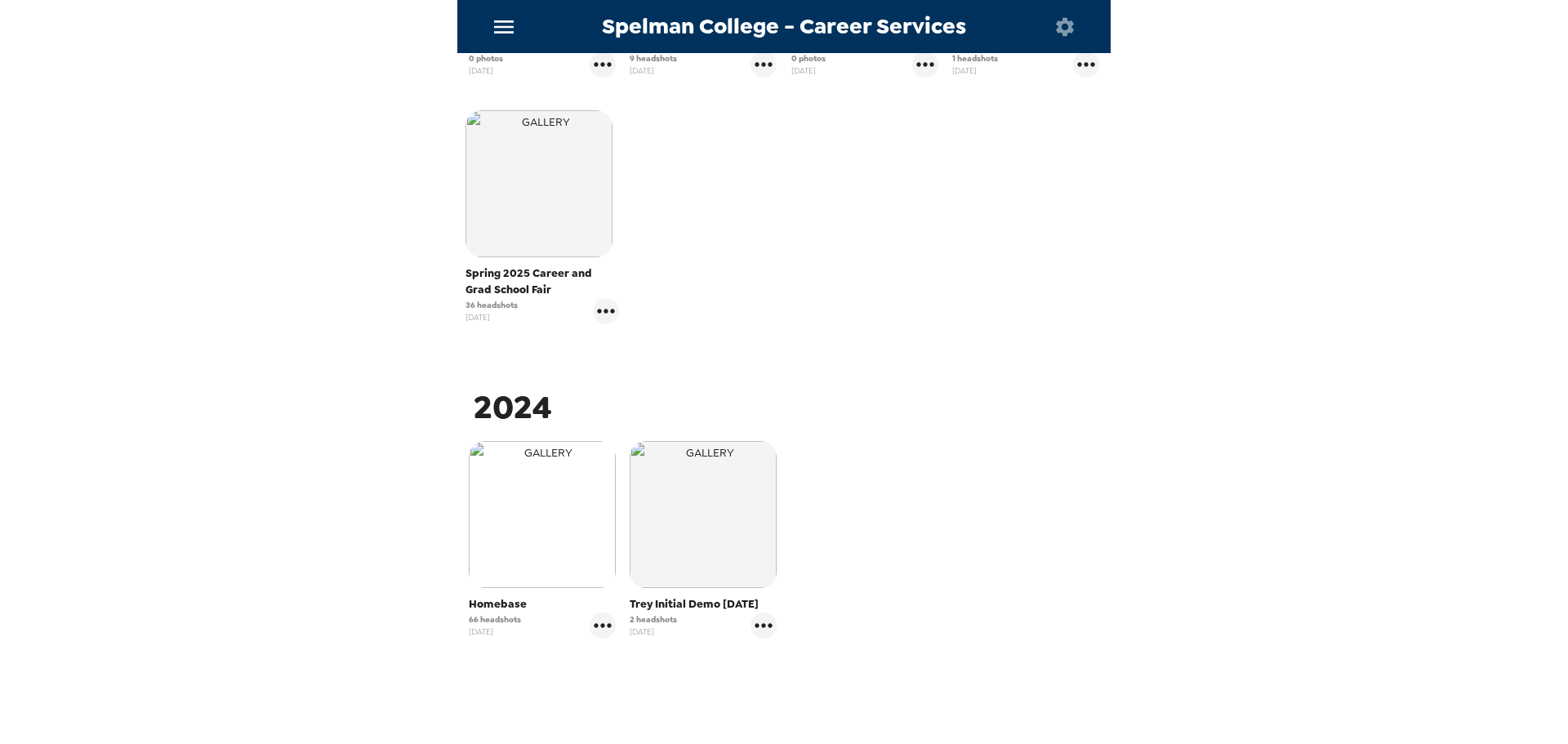
click at [565, 527] on img "button" at bounding box center [542, 515] width 147 height 147
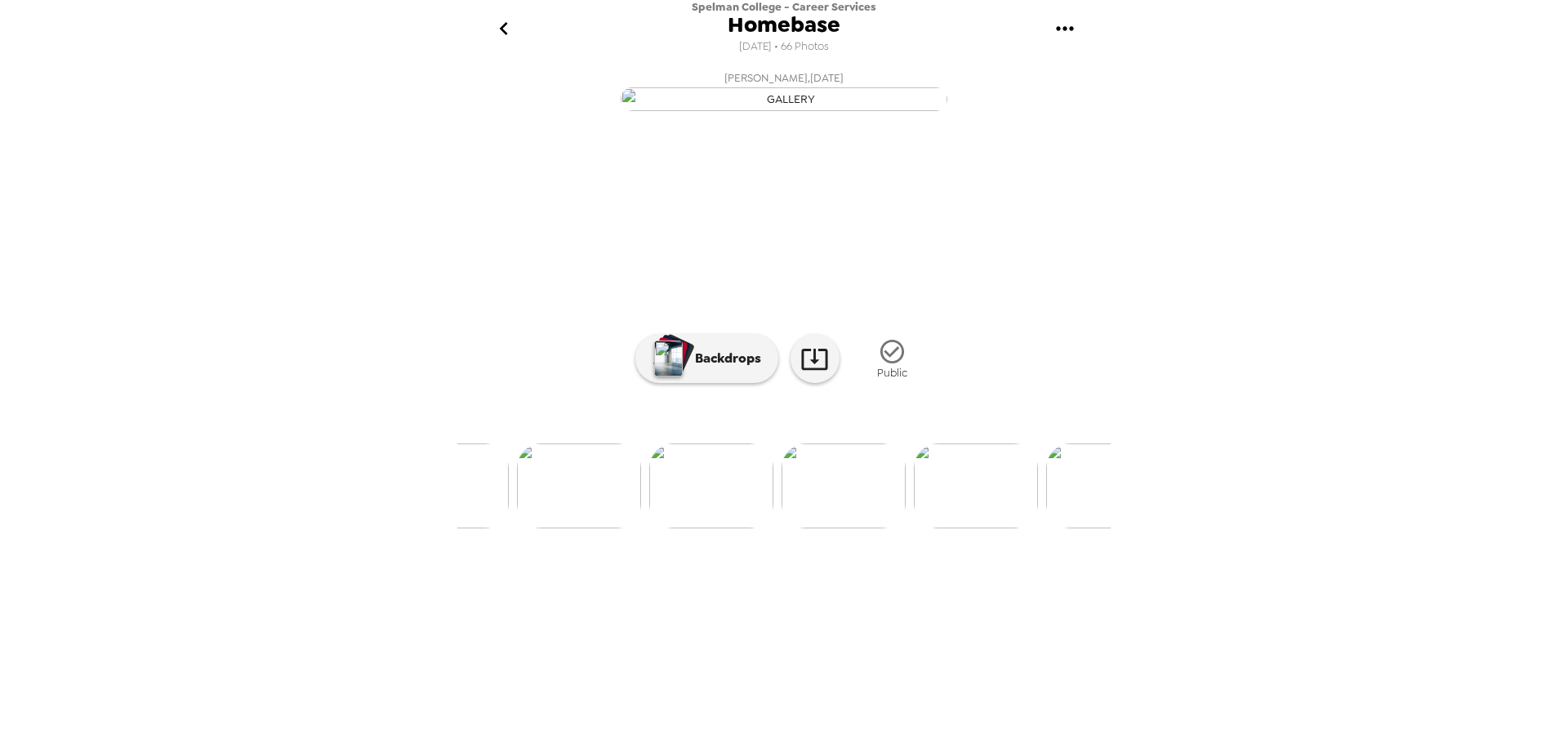
scroll to position [0, 1022]
click at [135, 219] on div "Spelman College - Career Services Homebase [DATE] • 66 Photos [PERSON_NAME] , […" at bounding box center [784, 372] width 1568 height 744
click at [500, 28] on icon "go back" at bounding box center [504, 29] width 26 height 26
